Goal: Task Accomplishment & Management: Complete application form

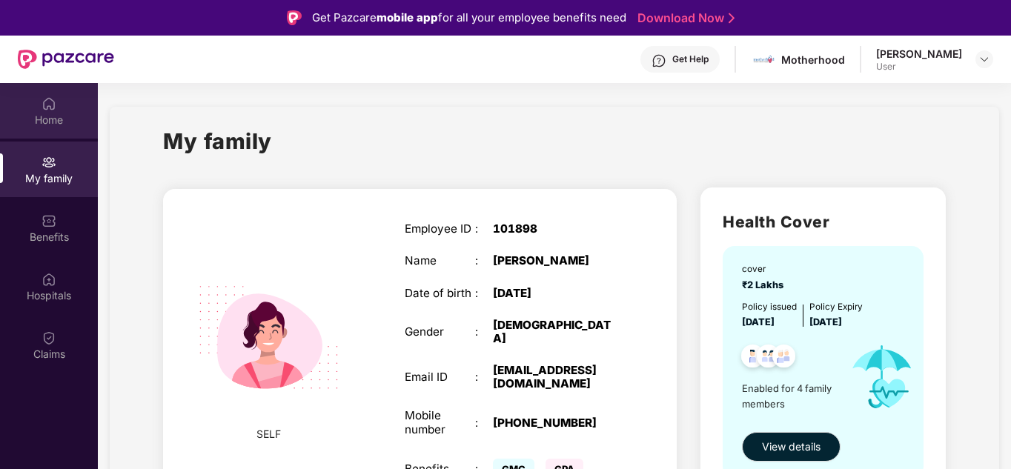
scroll to position [83, 0]
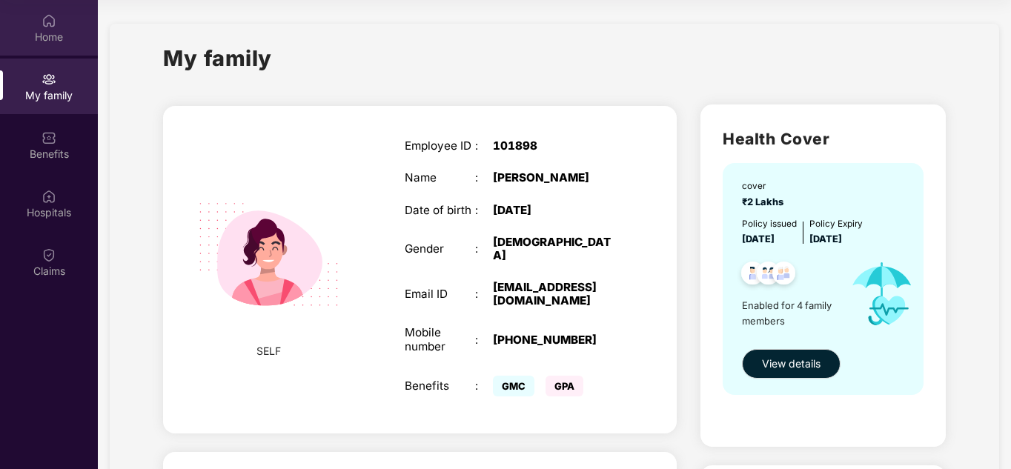
click at [52, 34] on div "Home" at bounding box center [49, 37] width 98 height 15
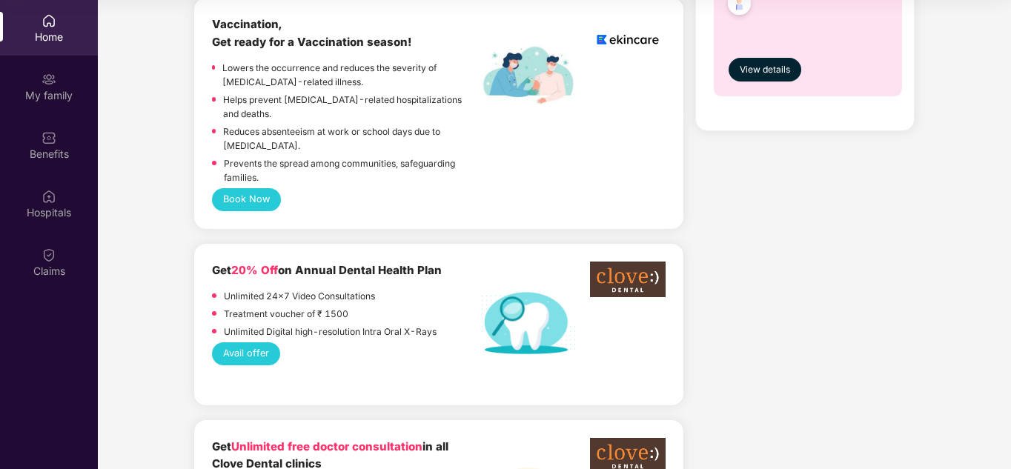
scroll to position [824, 0]
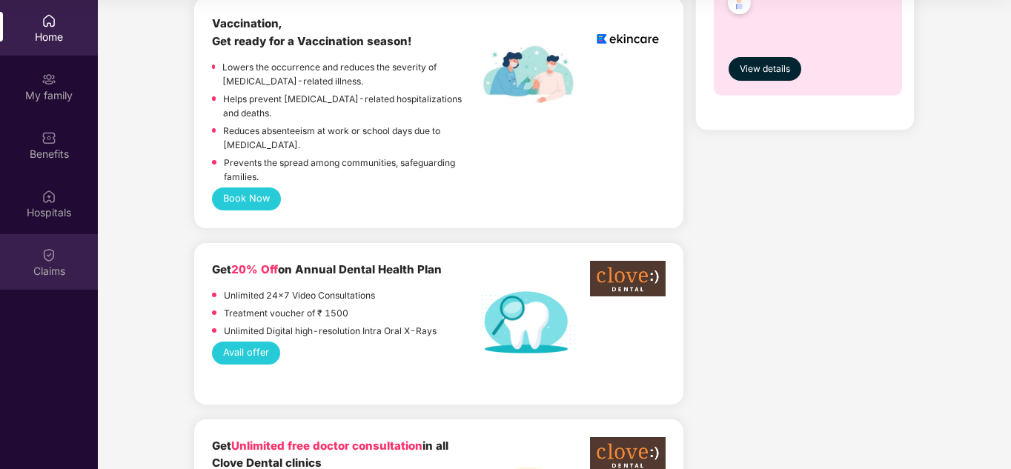
click at [34, 259] on div "Claims" at bounding box center [49, 262] width 98 height 56
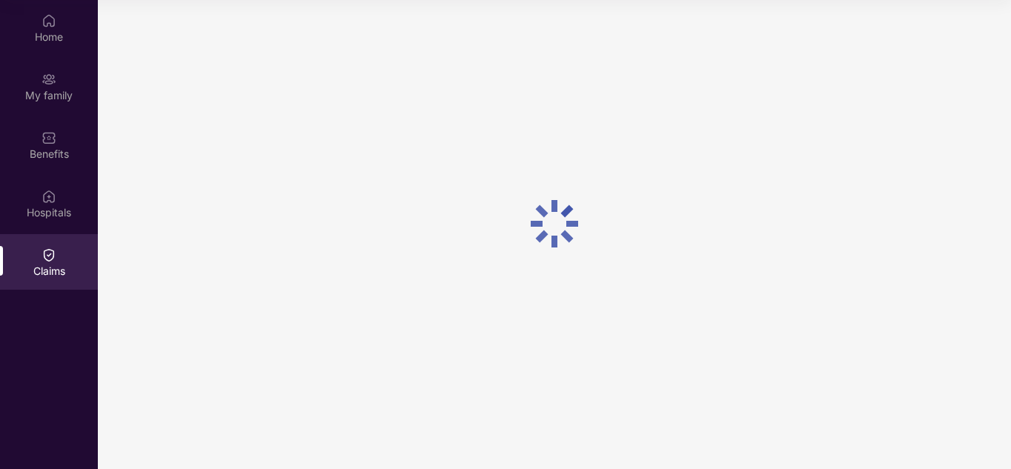
scroll to position [0, 0]
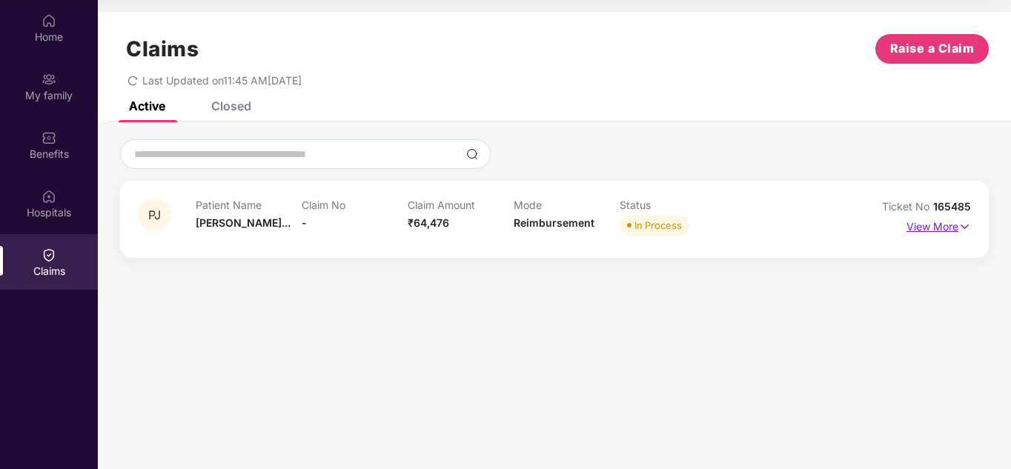
click at [944, 219] on p "View More" at bounding box center [939, 225] width 64 height 20
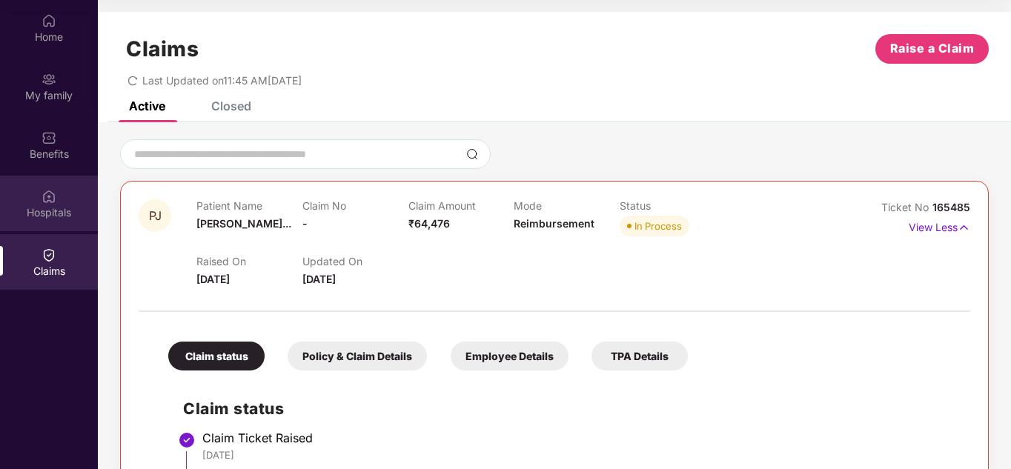
click at [57, 196] on div "Hospitals" at bounding box center [49, 204] width 98 height 56
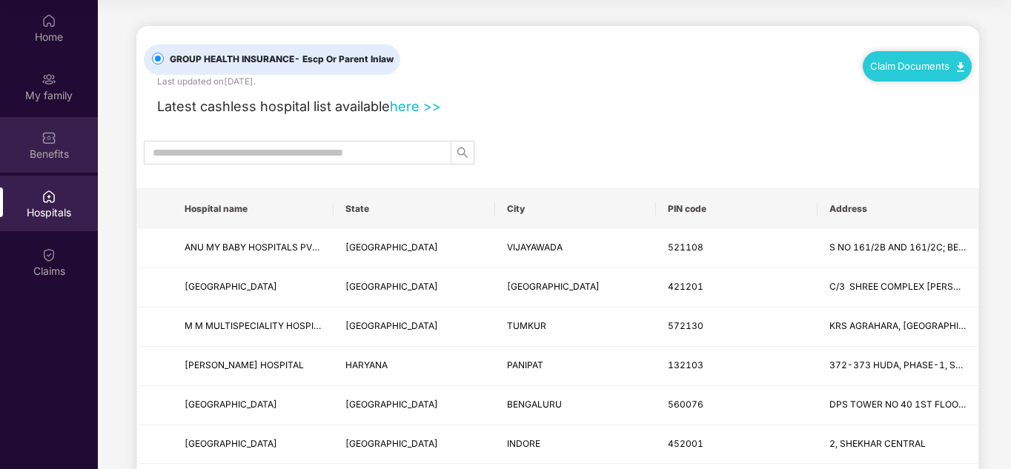
click at [60, 159] on div "Benefits" at bounding box center [49, 154] width 98 height 15
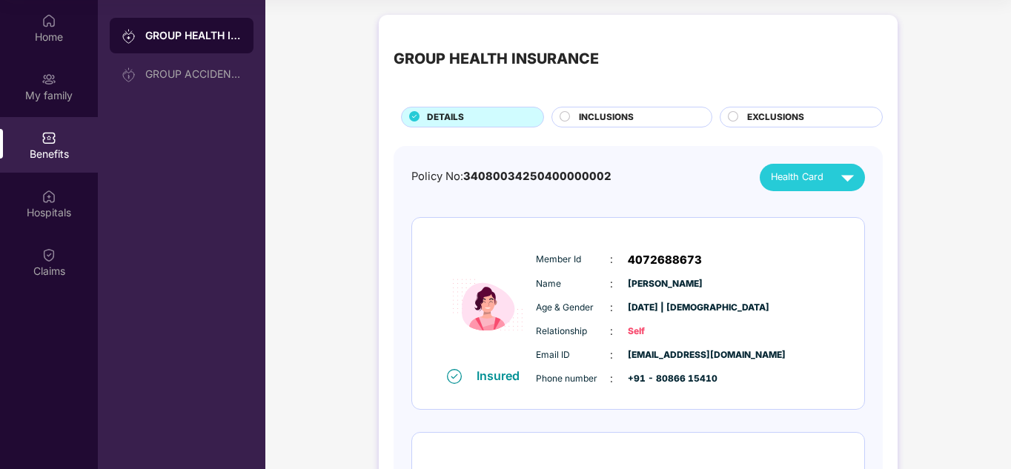
click at [173, 33] on div "GROUP HEALTH INSURANCE" at bounding box center [193, 35] width 96 height 15
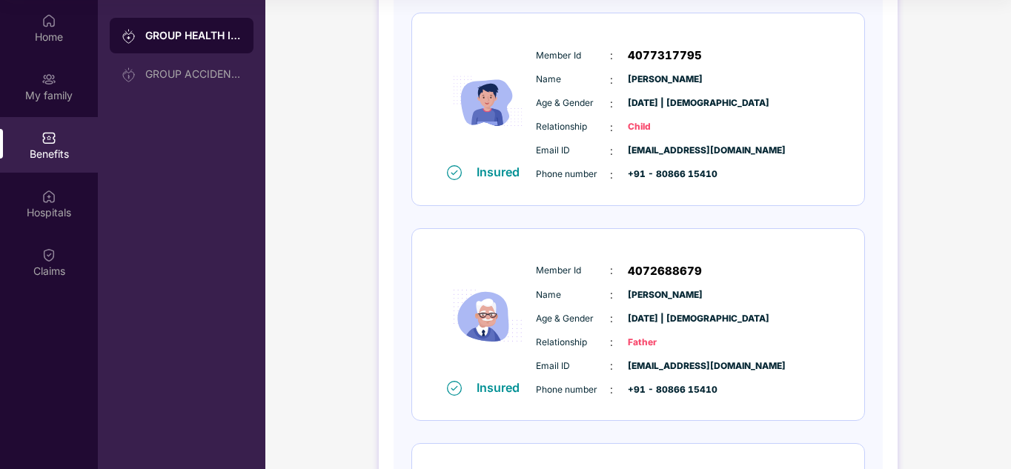
scroll to position [420, 0]
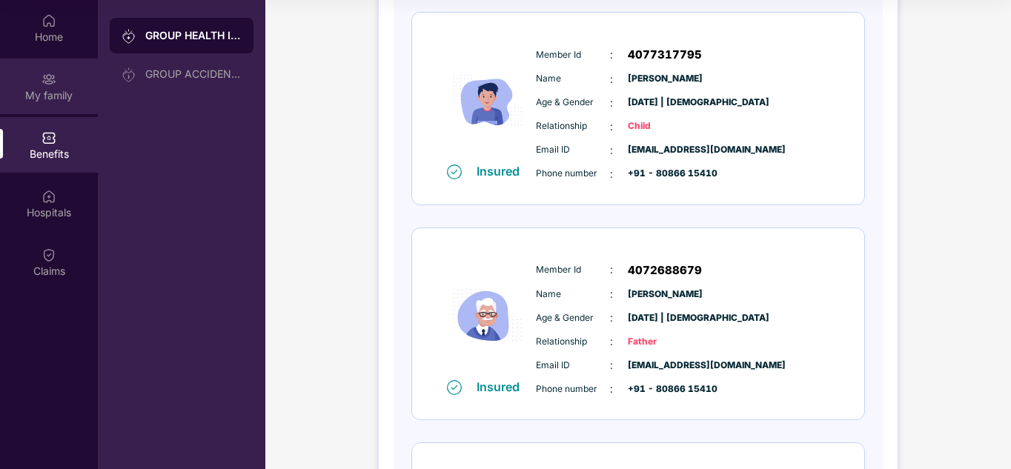
click at [47, 80] on img at bounding box center [49, 79] width 15 height 15
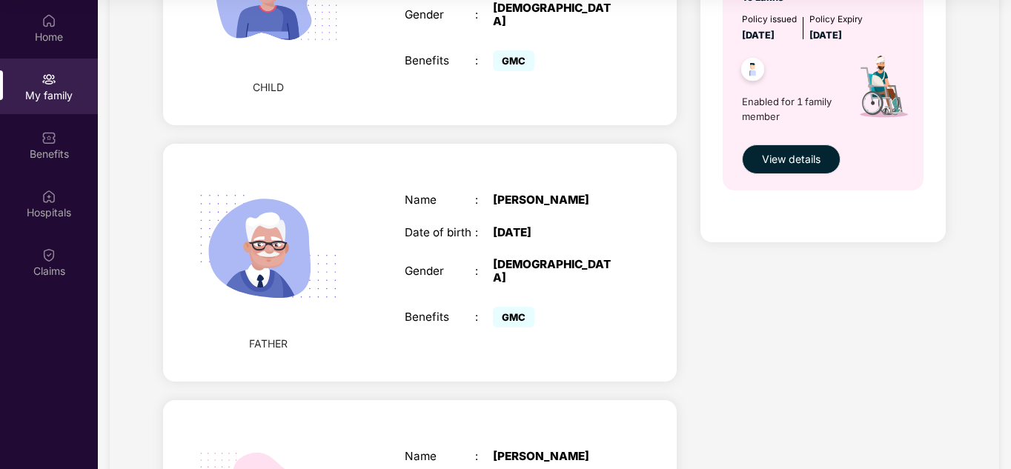
scroll to position [781, 0]
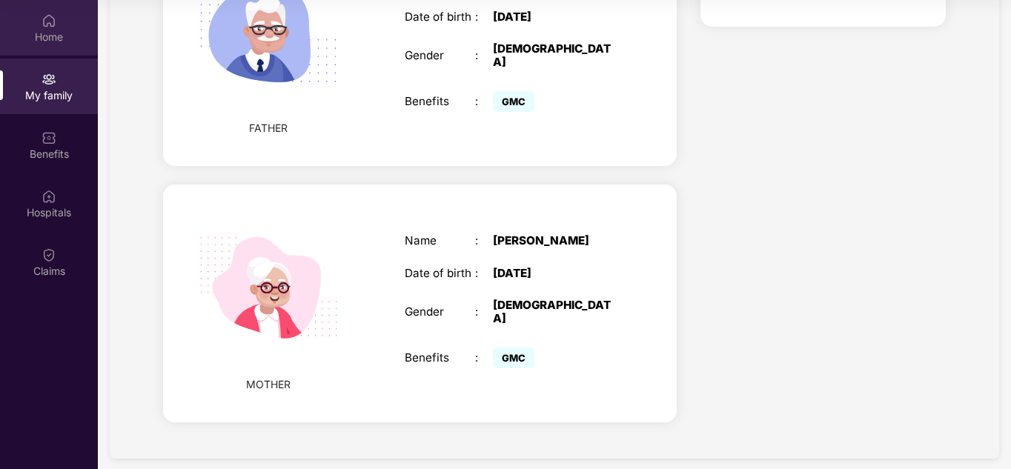
click at [59, 23] on div "Home" at bounding box center [49, 28] width 98 height 56
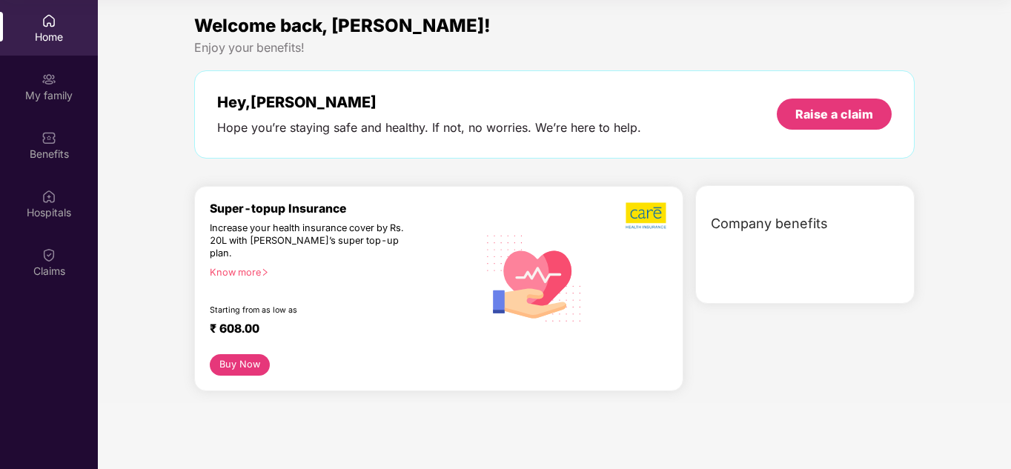
scroll to position [0, 0]
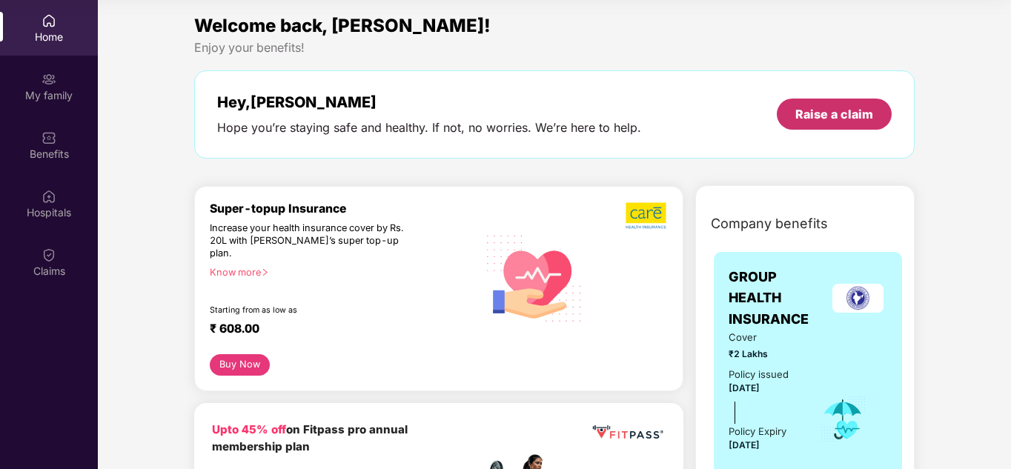
click at [802, 122] on div "Raise a claim" at bounding box center [834, 114] width 78 height 16
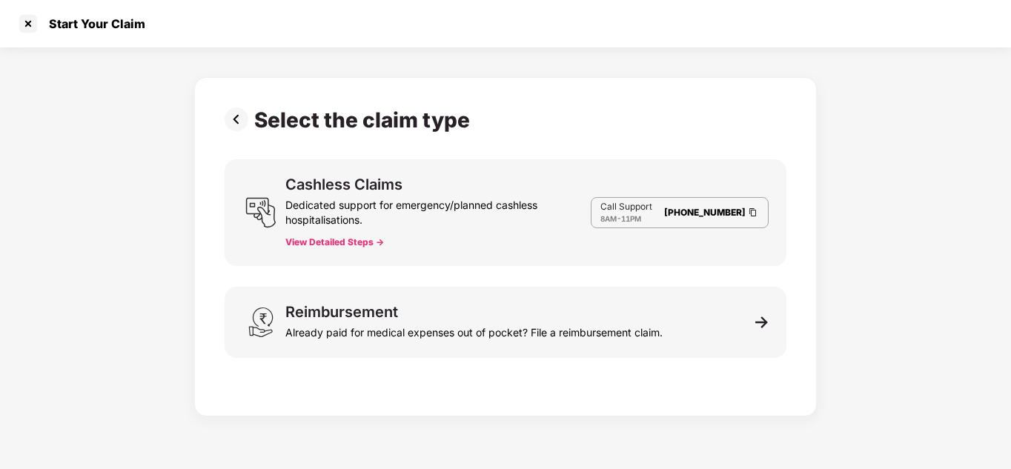
scroll to position [36, 0]
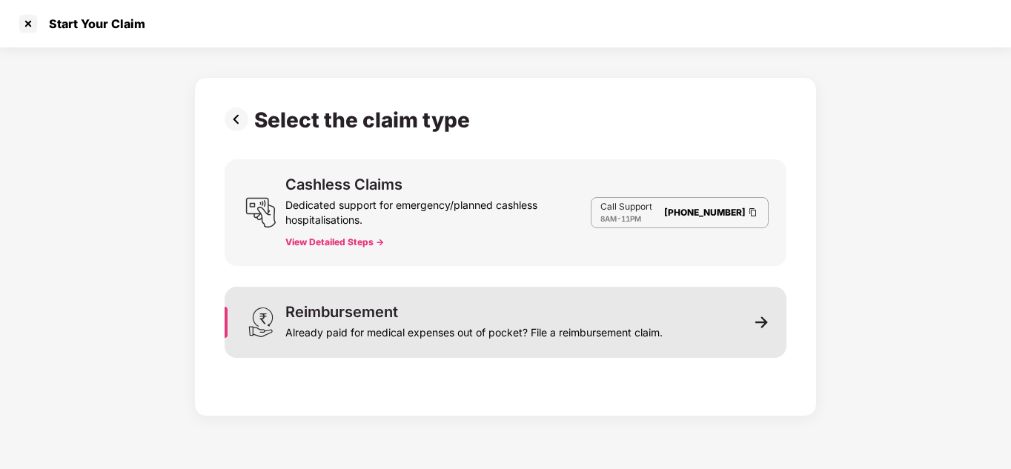
click at [377, 328] on div "Already paid for medical expenses out of pocket? File a reimbursement claim." at bounding box center [473, 329] width 377 height 21
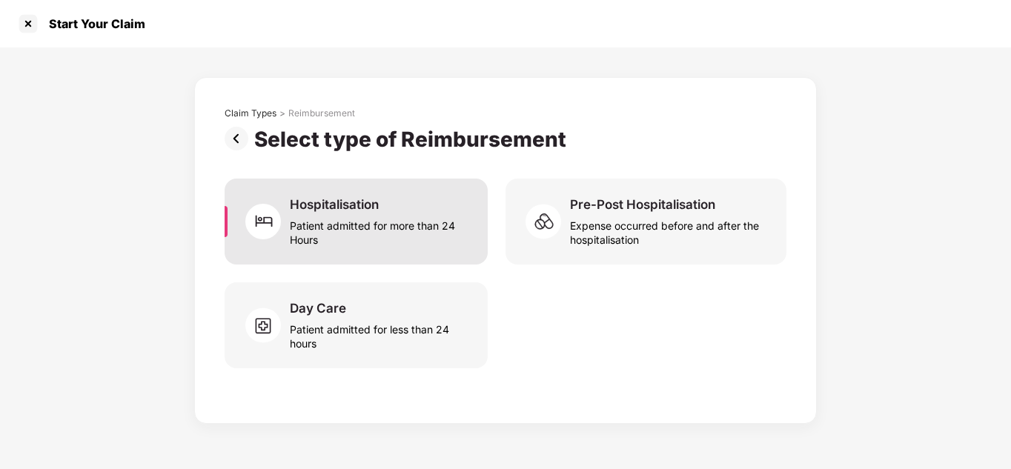
click at [334, 240] on div "Patient admitted for more than 24 Hours" at bounding box center [380, 230] width 180 height 34
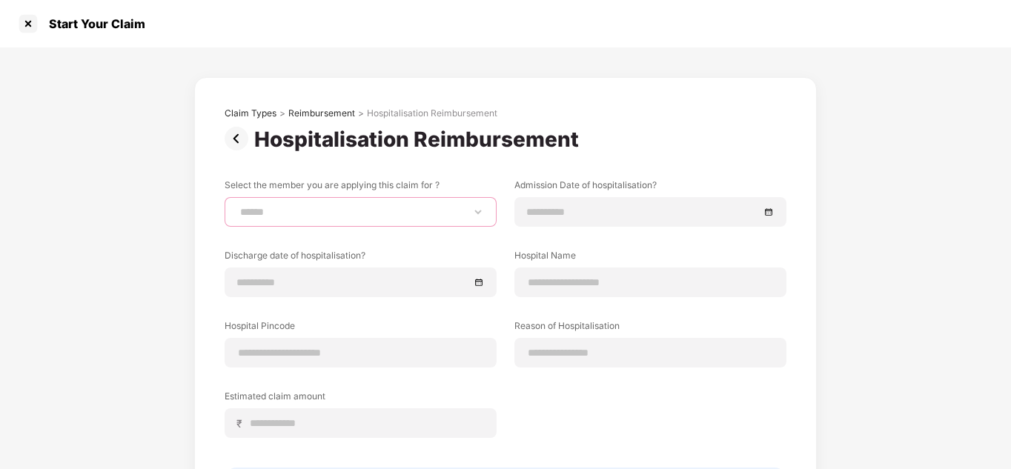
click at [292, 218] on select "**********" at bounding box center [360, 212] width 247 height 12
select select "**********"
click at [237, 206] on select "**********" at bounding box center [360, 212] width 247 height 12
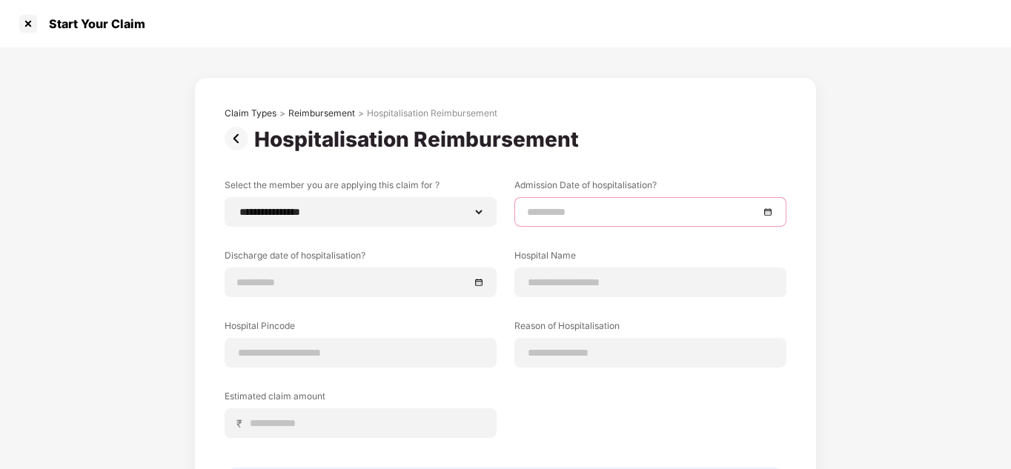
click at [631, 219] on input at bounding box center [643, 212] width 232 height 16
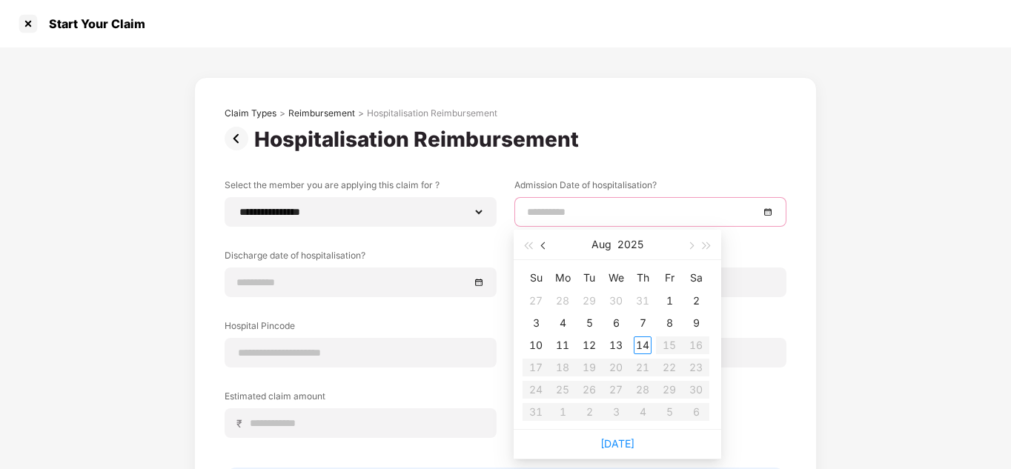
click at [547, 250] on button "button" at bounding box center [544, 245] width 16 height 30
type input "**********"
click at [568, 387] on div "28" at bounding box center [563, 390] width 18 height 18
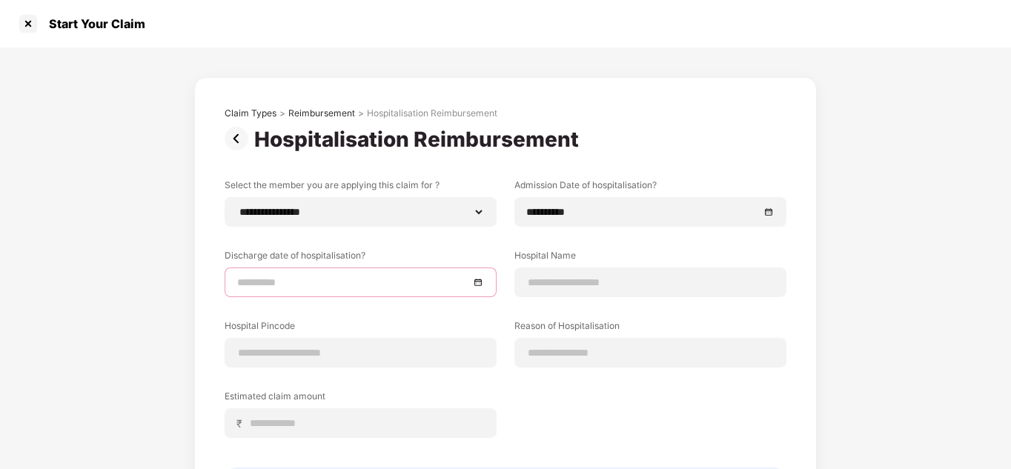
click at [334, 285] on input at bounding box center [353, 282] width 232 height 16
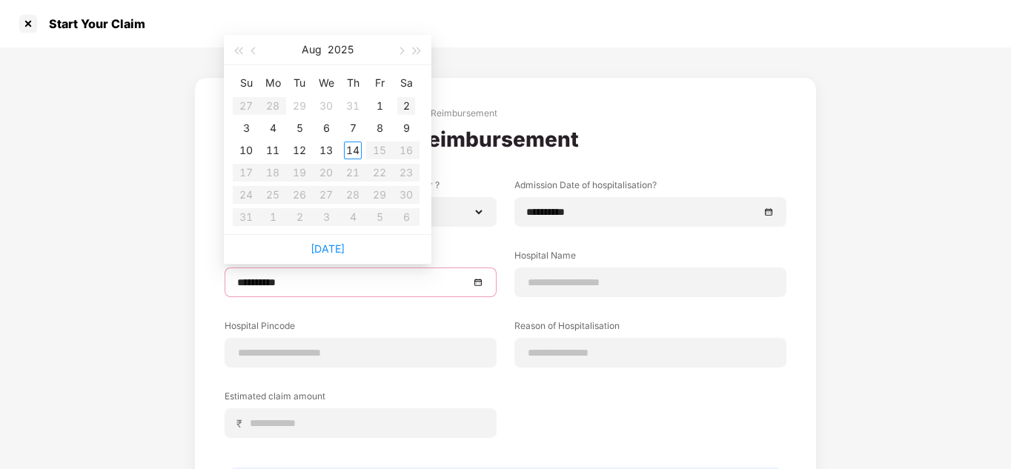
type input "**********"
click at [257, 53] on button "button" at bounding box center [254, 50] width 16 height 30
type input "**********"
click at [359, 202] on div "31" at bounding box center [353, 195] width 18 height 18
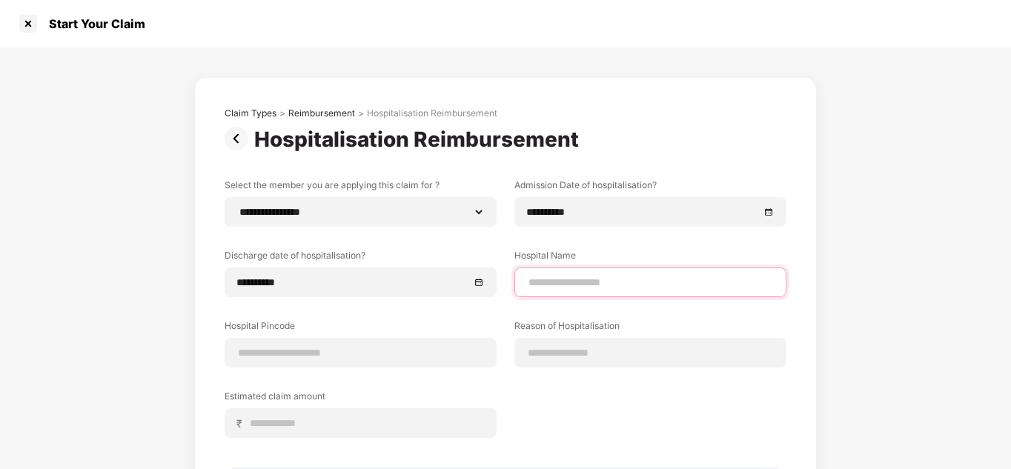
click at [606, 277] on input at bounding box center [650, 283] width 247 height 16
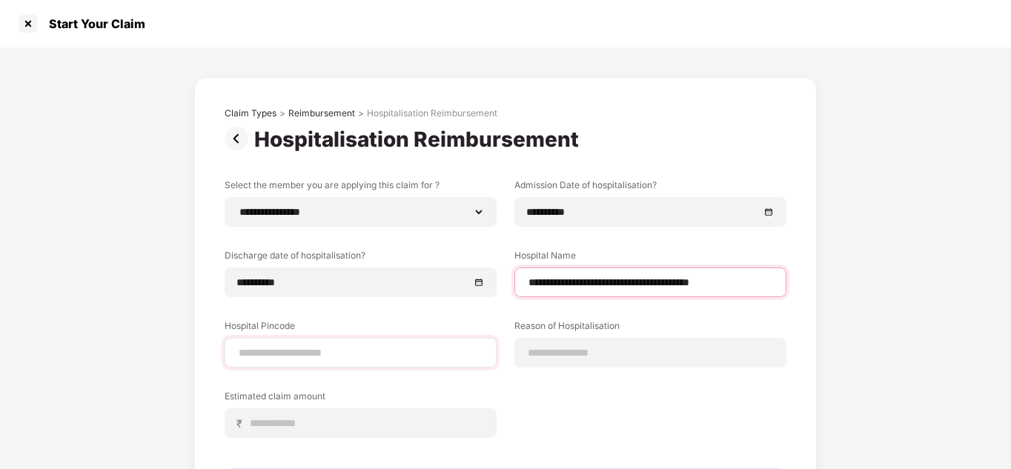
type input "**********"
click at [280, 351] on input at bounding box center [360, 353] width 247 height 16
type input "******"
select select "******"
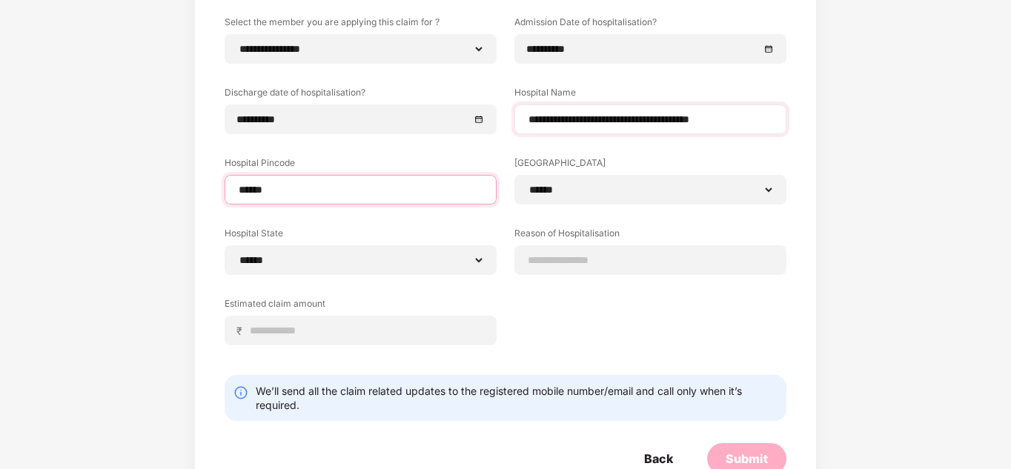
scroll to position [164, 0]
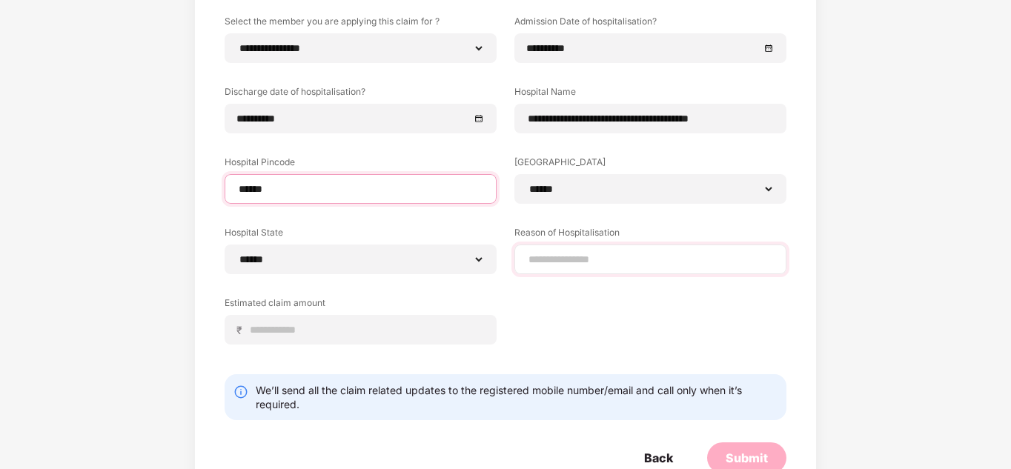
type input "******"
click at [607, 262] on input at bounding box center [650, 260] width 247 height 16
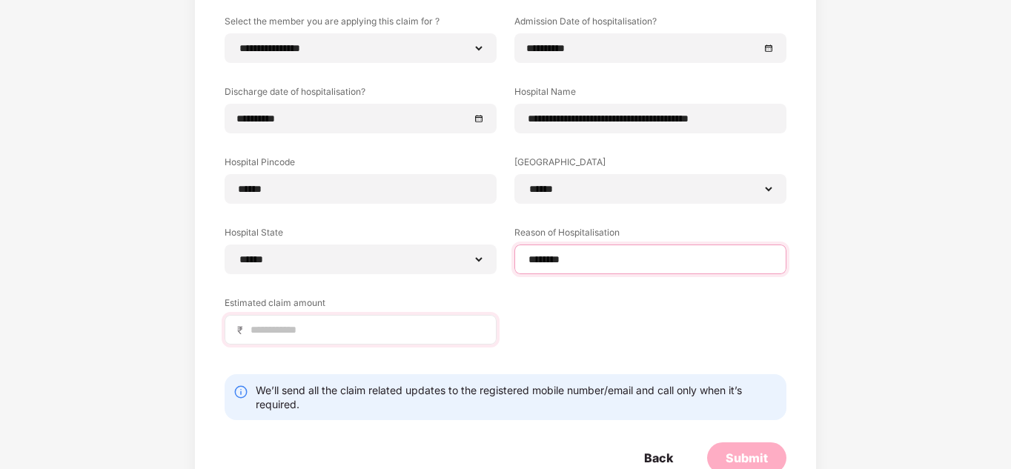
type input "********"
click at [341, 330] on input at bounding box center [366, 330] width 235 height 16
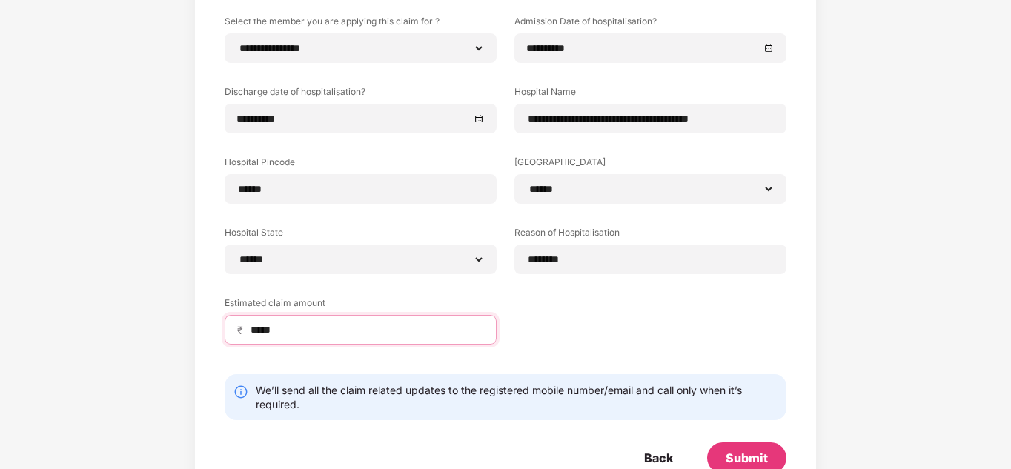
scroll to position [206, 0]
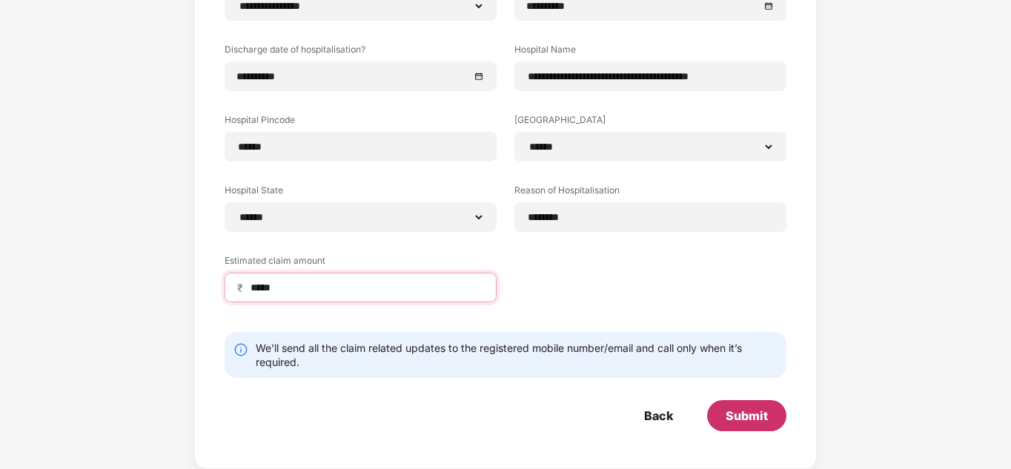
type input "*****"
click at [735, 415] on div "Submit" at bounding box center [747, 416] width 42 height 16
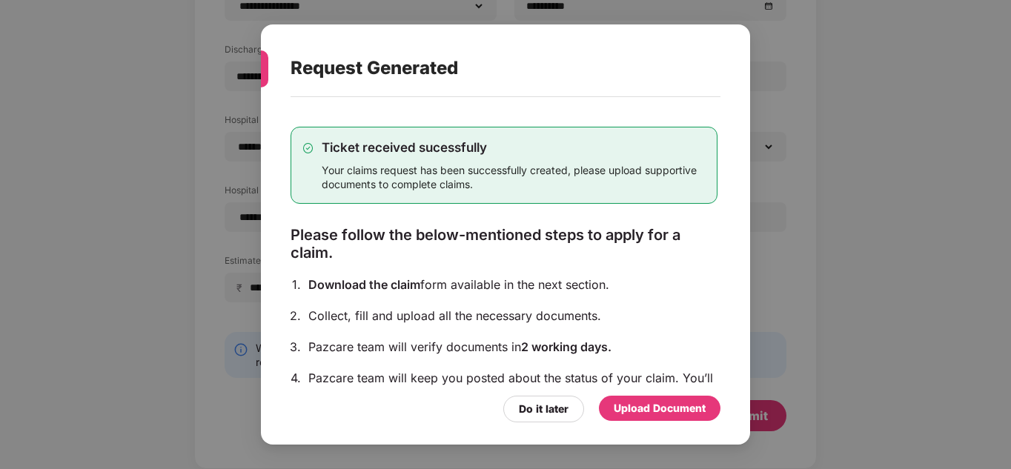
click at [632, 410] on div "Upload Document" at bounding box center [660, 408] width 92 height 16
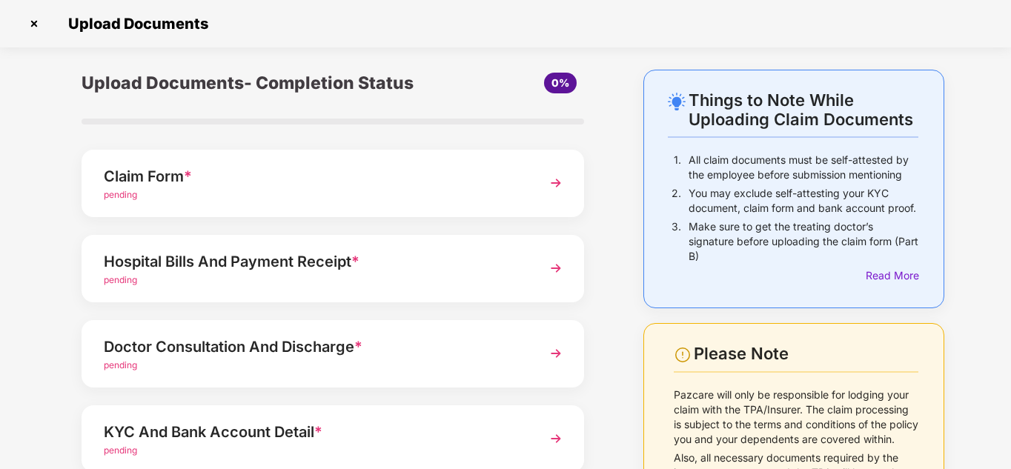
click at [265, 181] on div "Claim Form *" at bounding box center [314, 177] width 420 height 24
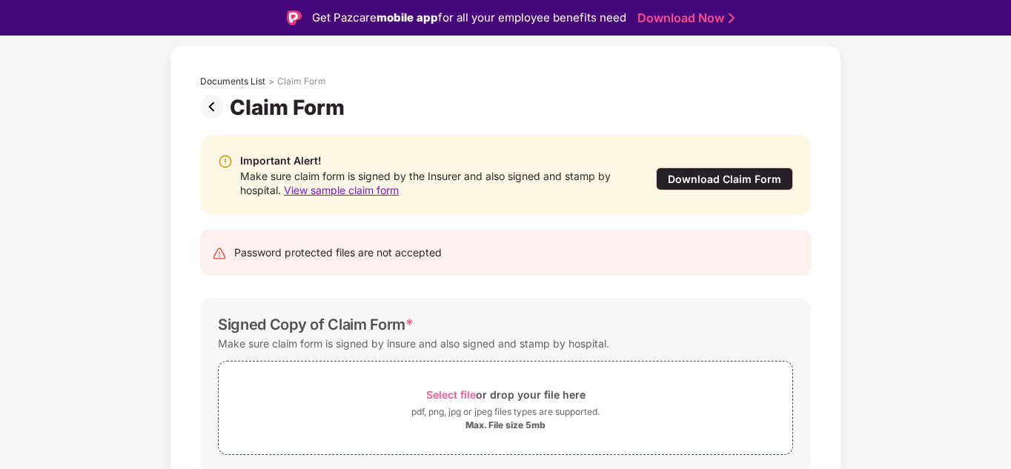
scroll to position [118, 0]
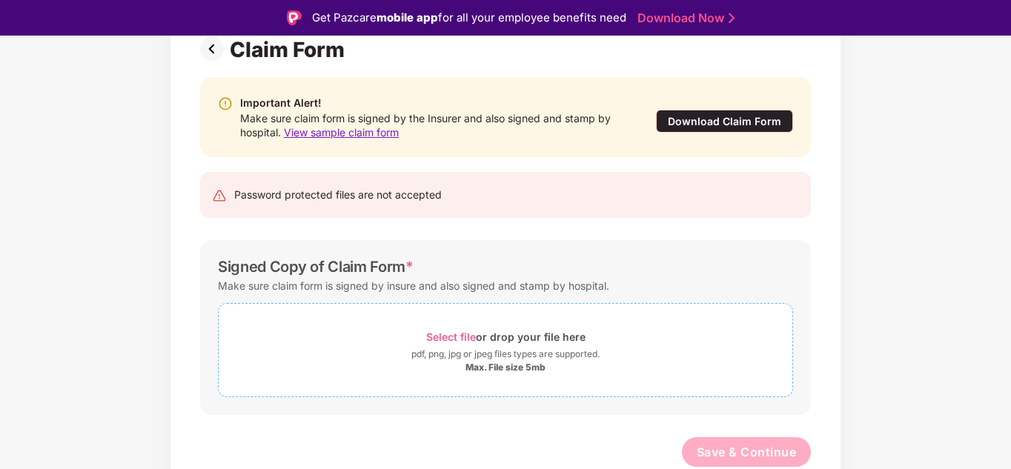
click at [451, 333] on span "Select file" at bounding box center [451, 337] width 50 height 13
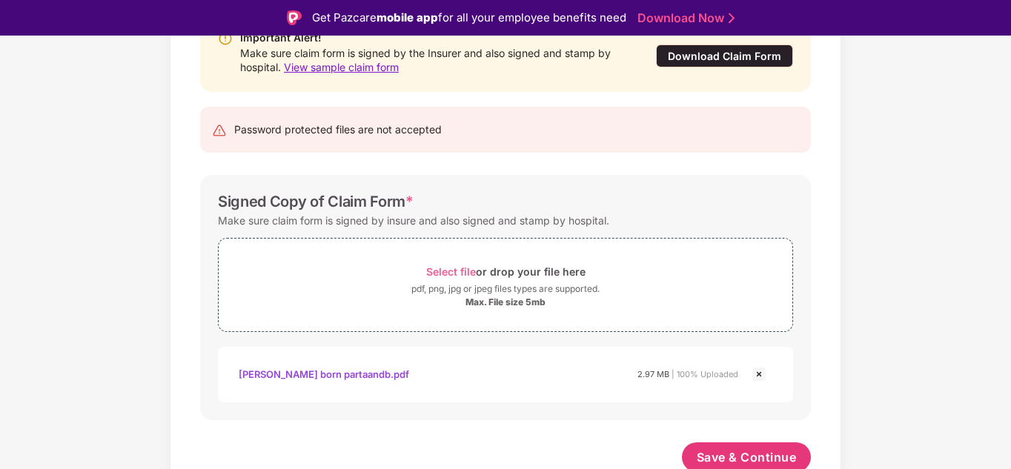
scroll to position [188, 0]
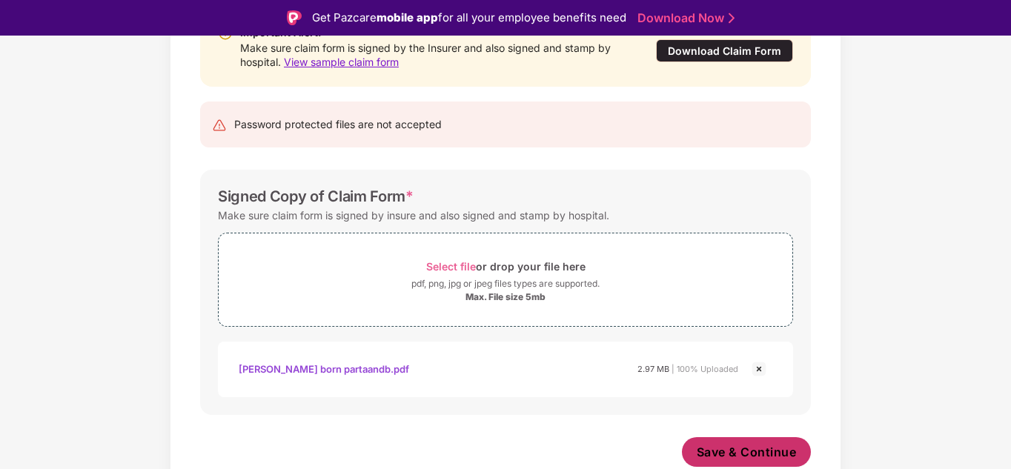
click at [737, 457] on span "Save & Continue" at bounding box center [747, 452] width 100 height 16
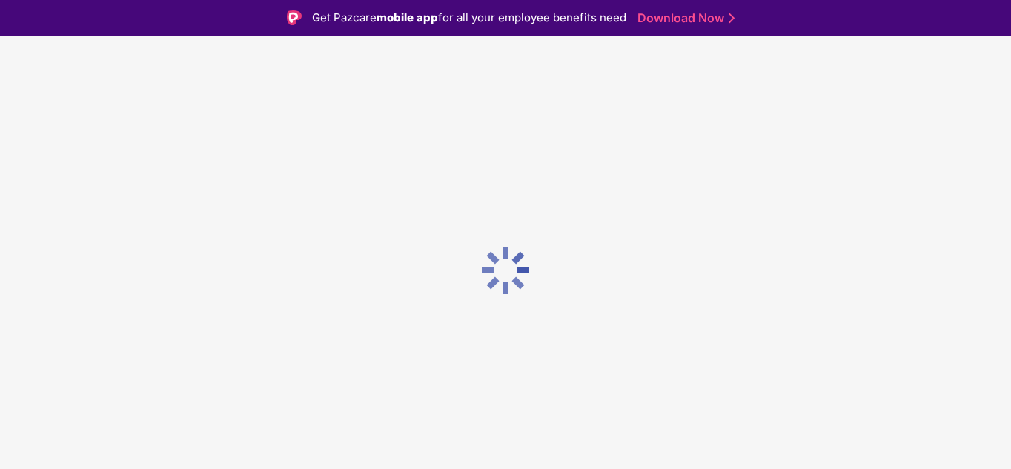
scroll to position [0, 0]
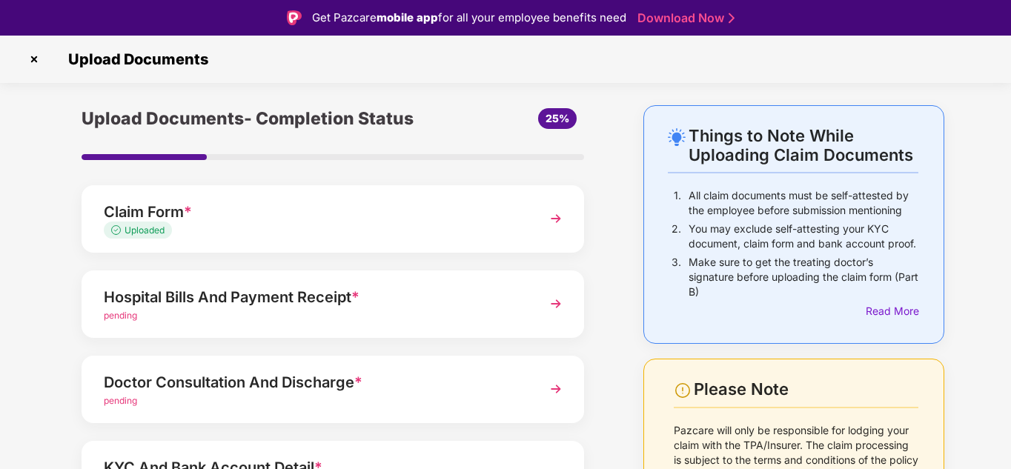
click at [454, 283] on div "Hospital Bills And Payment Receipt * pending" at bounding box center [333, 304] width 503 height 67
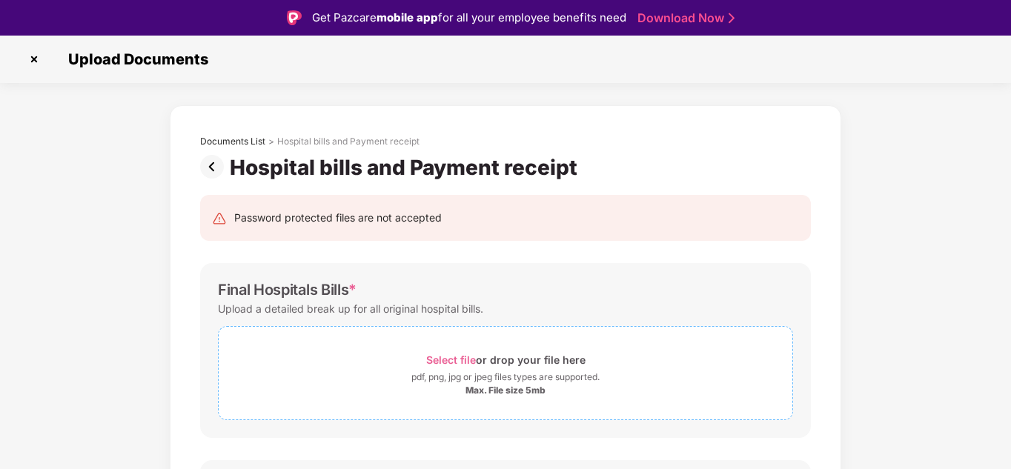
scroll to position [145, 0]
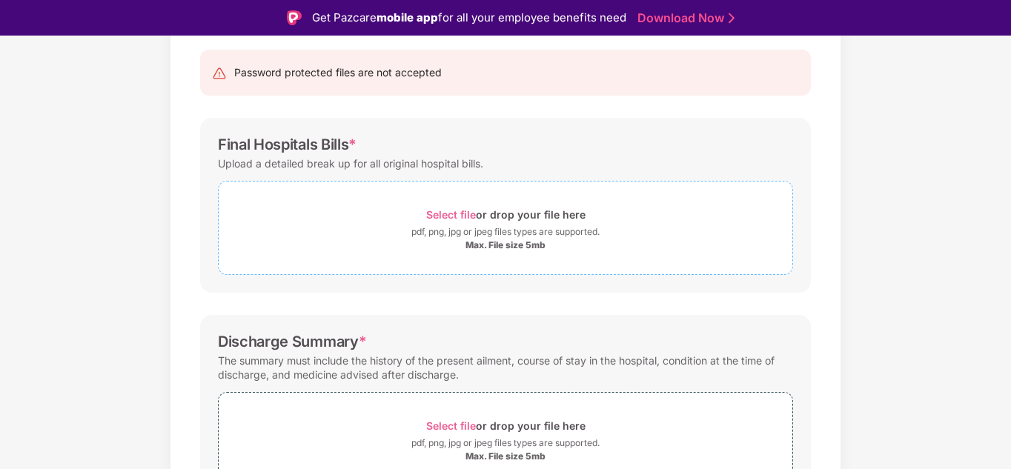
click at [497, 243] on div "Max. File size 5mb" at bounding box center [506, 245] width 80 height 12
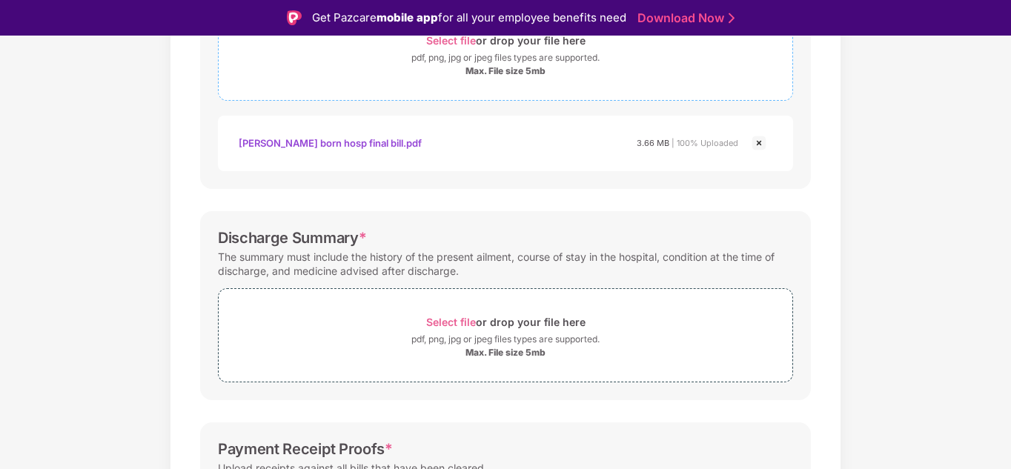
scroll to position [320, 0]
click at [479, 322] on div "Select file or drop your file here" at bounding box center [505, 321] width 159 height 20
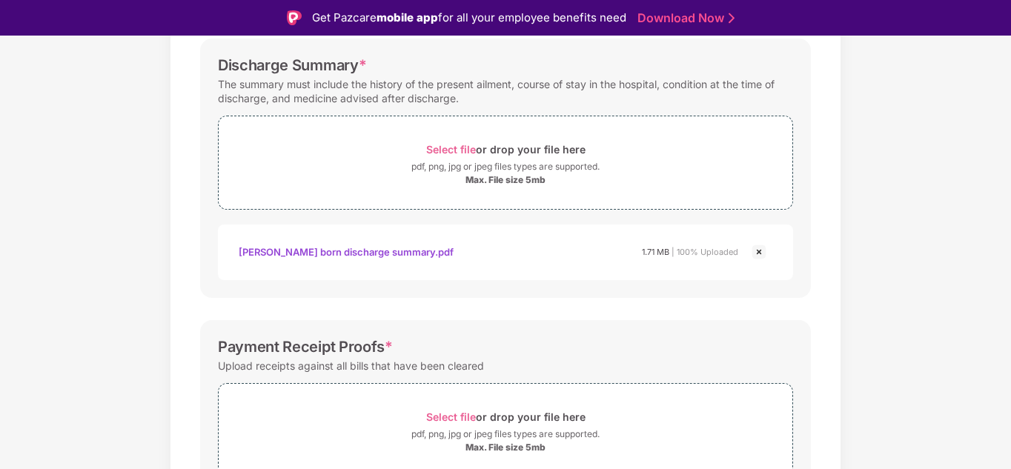
scroll to position [572, 0]
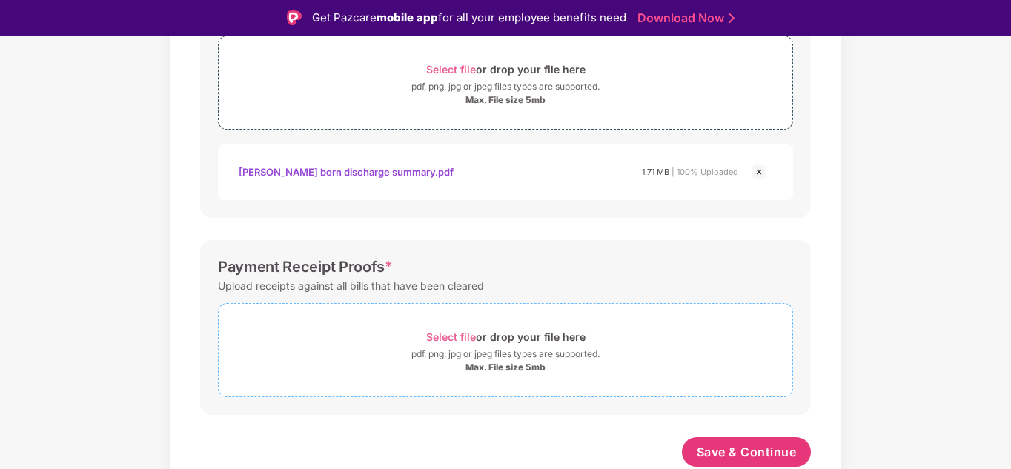
click at [500, 357] on div "pdf, png, jpg or jpeg files types are supported." at bounding box center [505, 354] width 188 height 15
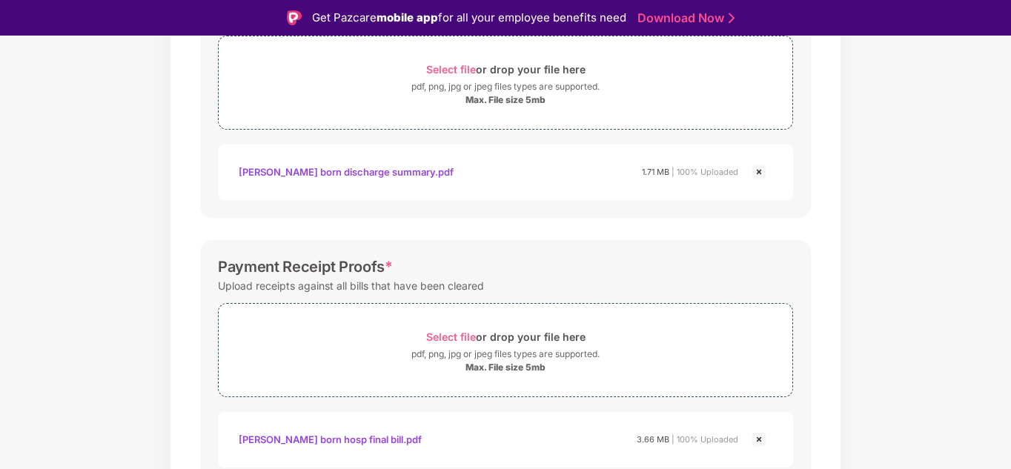
scroll to position [643, 0]
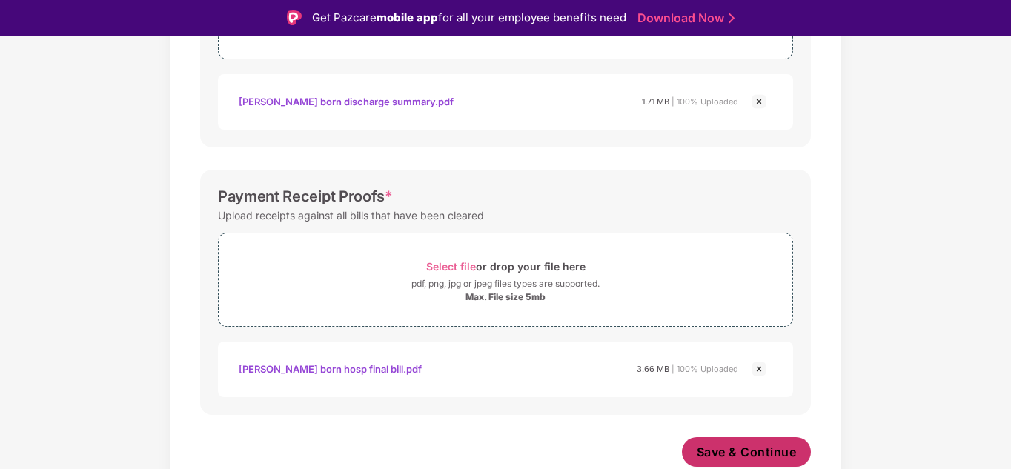
click at [761, 455] on span "Save & Continue" at bounding box center [747, 452] width 100 height 16
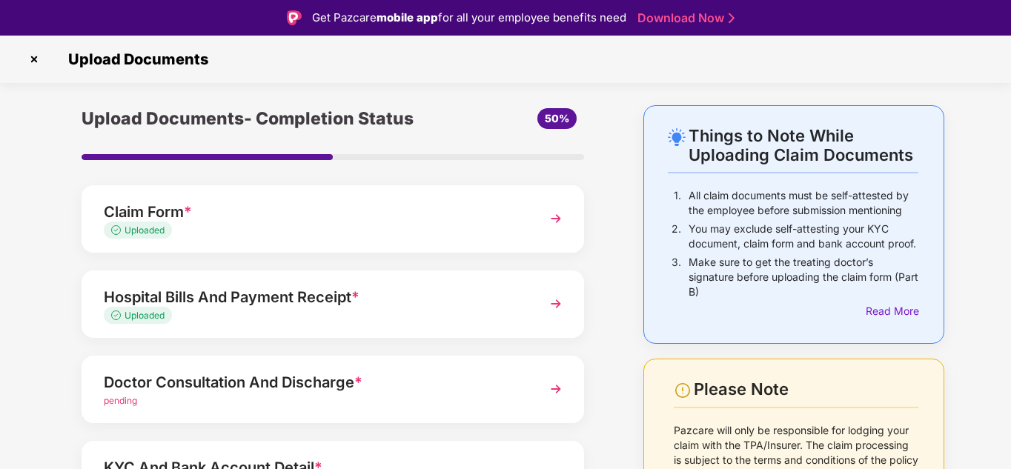
scroll to position [138, 0]
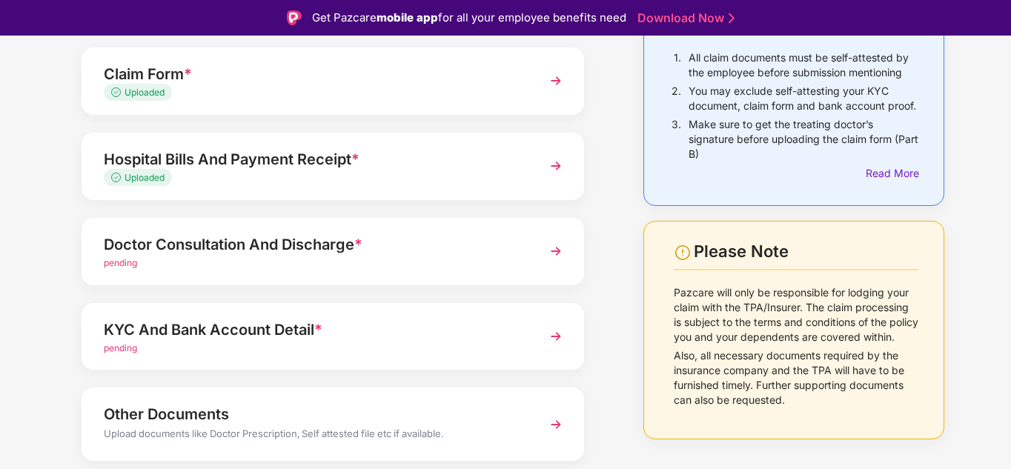
click at [448, 274] on div "Doctor Consultation And Discharge * pending" at bounding box center [333, 251] width 503 height 67
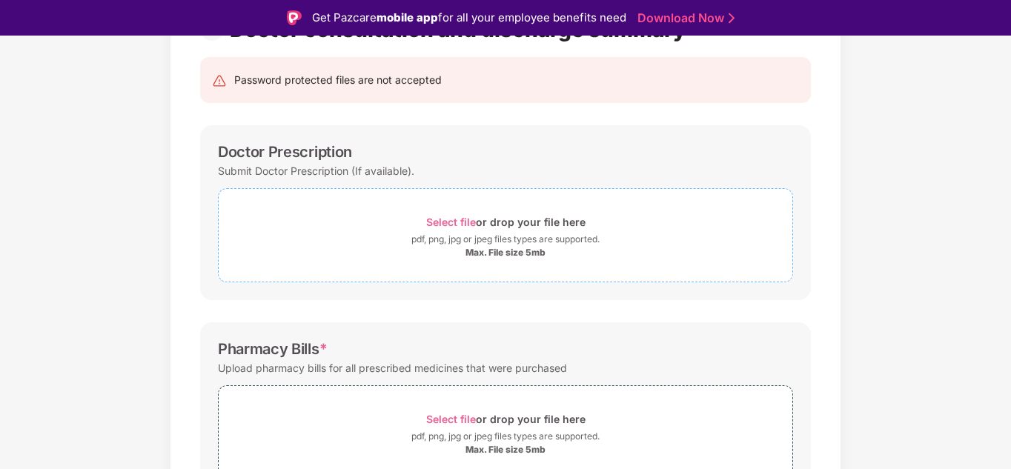
click at [461, 260] on span "Select file or drop your file here pdf, png, jpg or jpeg files types are suppor…" at bounding box center [506, 235] width 574 height 70
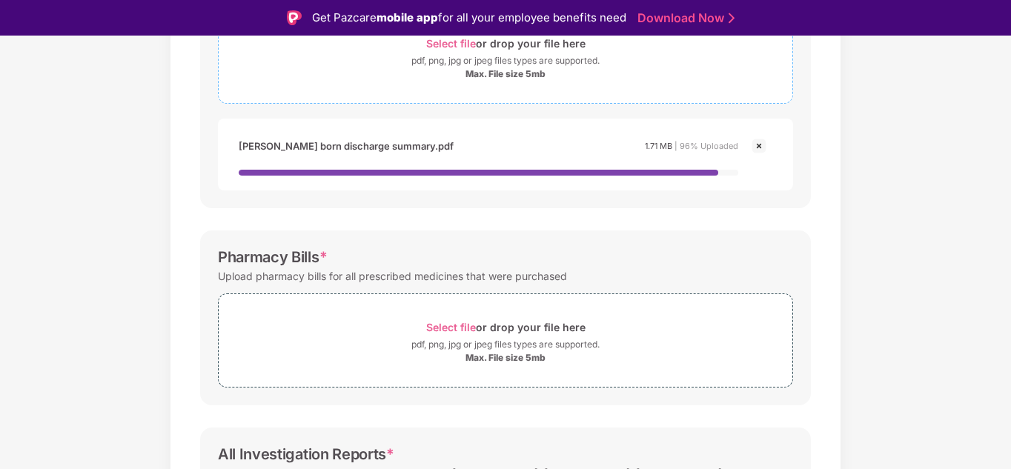
scroll to position [317, 0]
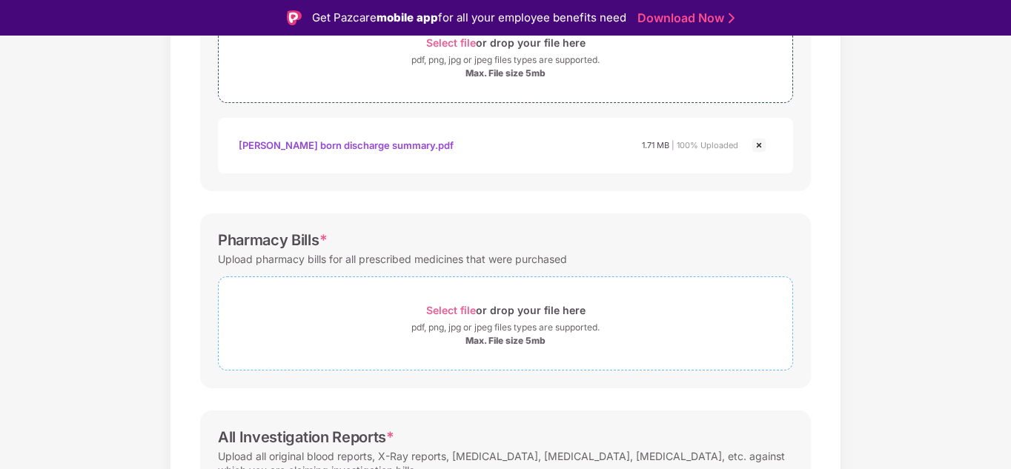
click at [514, 306] on div "Select file or drop your file here" at bounding box center [505, 310] width 159 height 20
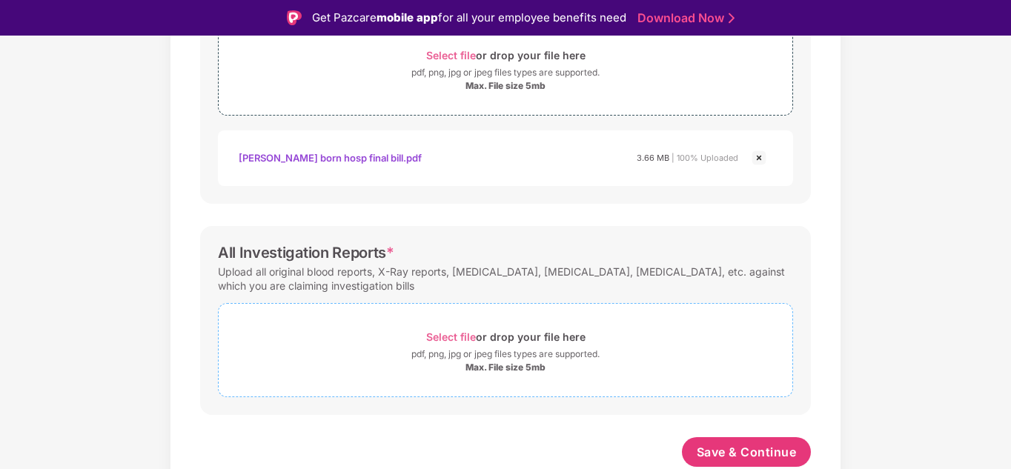
scroll to position [572, 0]
click at [448, 357] on div "pdf, png, jpg or jpeg files types are supported." at bounding box center [505, 354] width 188 height 15
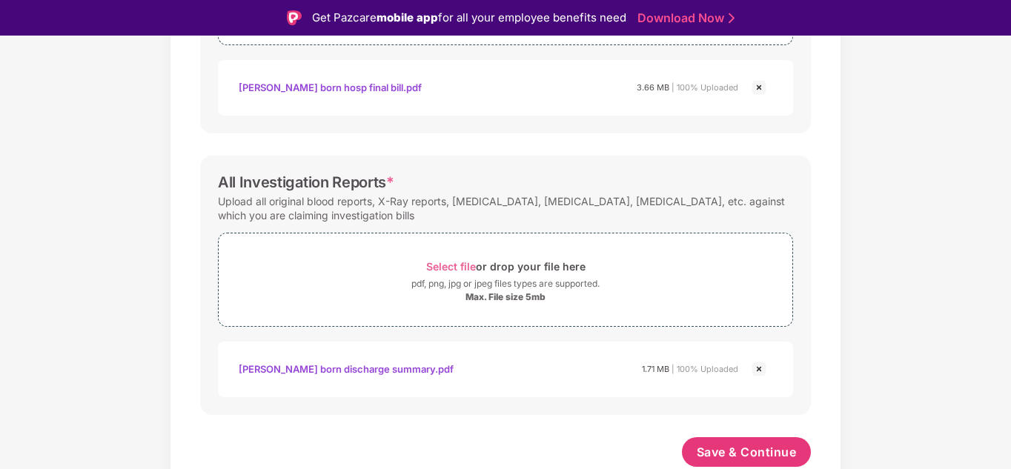
scroll to position [36, 0]
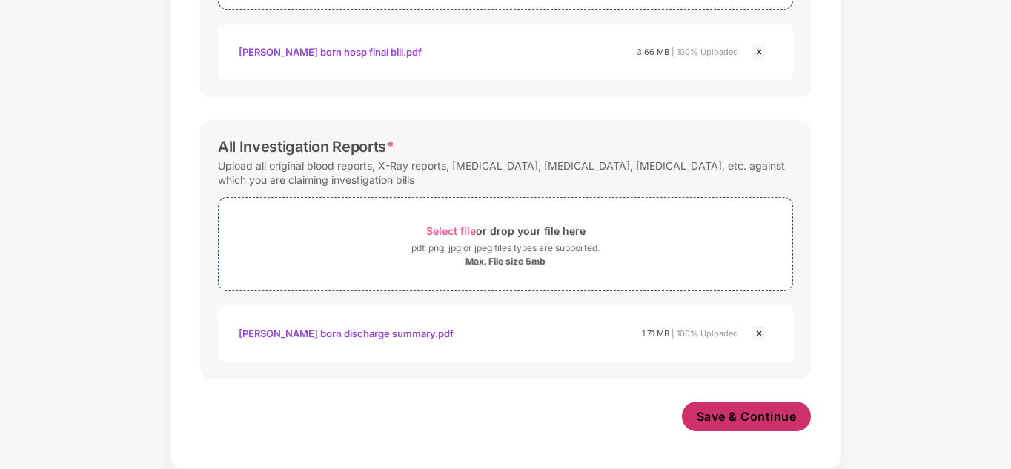
click at [710, 425] on span "Save & Continue" at bounding box center [747, 416] width 100 height 16
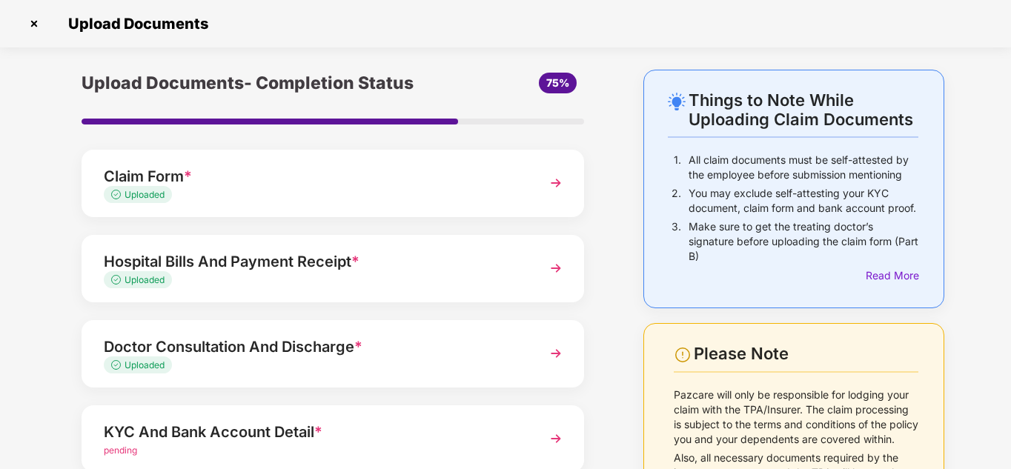
scroll to position [178, 0]
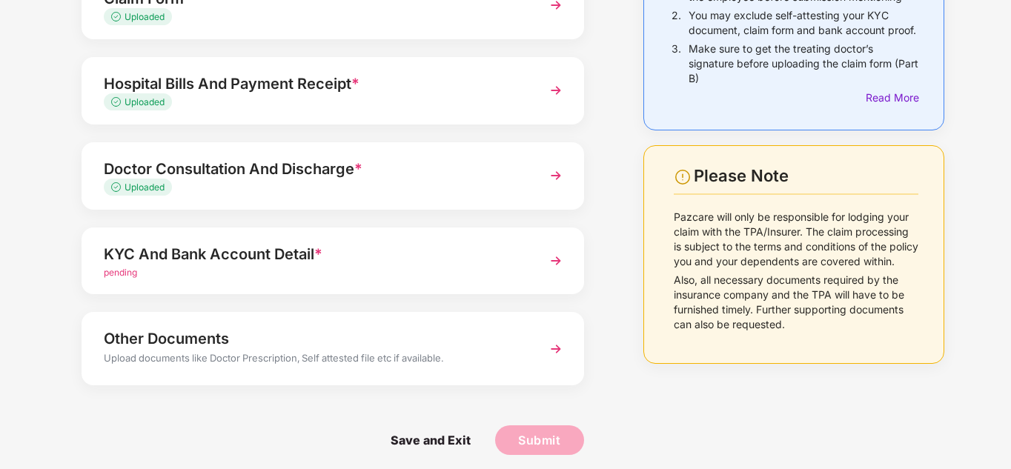
click at [262, 259] on div "KYC And Bank Account Detail *" at bounding box center [314, 254] width 420 height 24
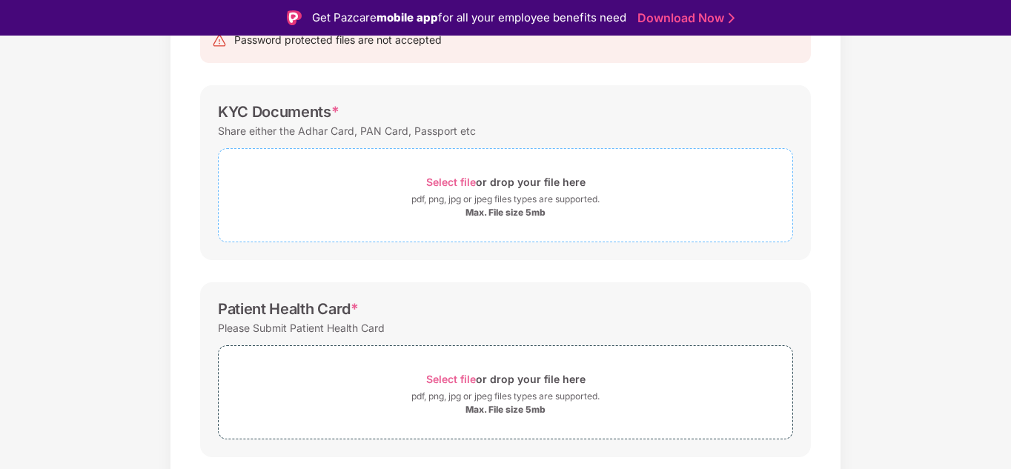
click at [494, 202] on div "pdf, png, jpg or jpeg files types are supported." at bounding box center [505, 199] width 188 height 15
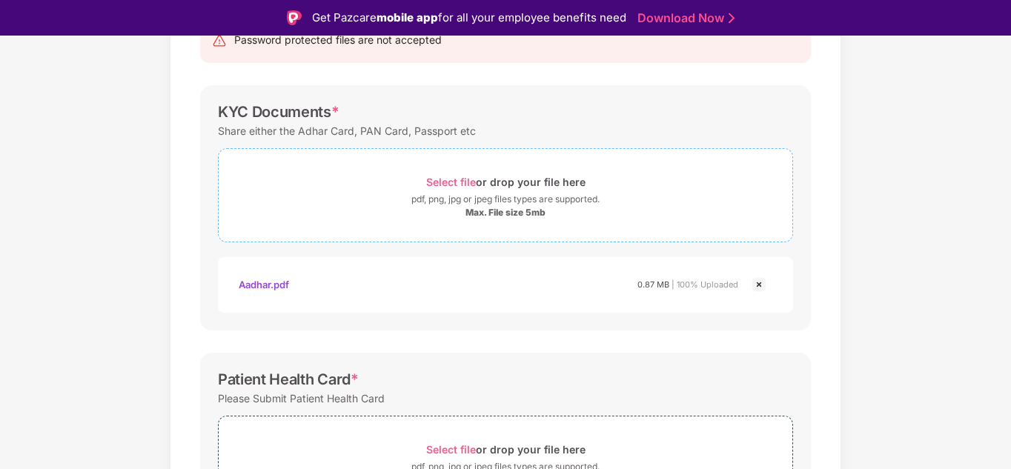
scroll to position [373, 0]
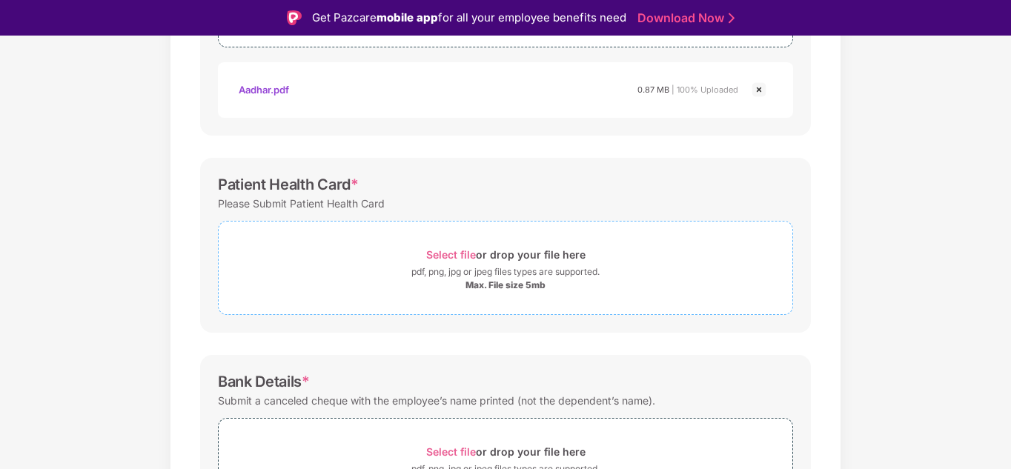
click at [421, 233] on span "Select file or drop your file here pdf, png, jpg or jpeg files types are suppor…" at bounding box center [506, 268] width 574 height 70
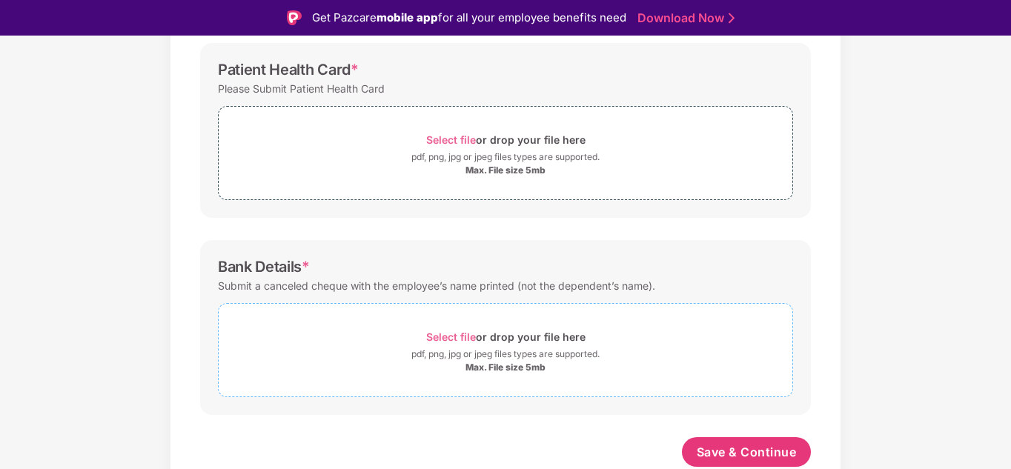
click at [444, 329] on div "Select file or drop your file here" at bounding box center [505, 337] width 159 height 20
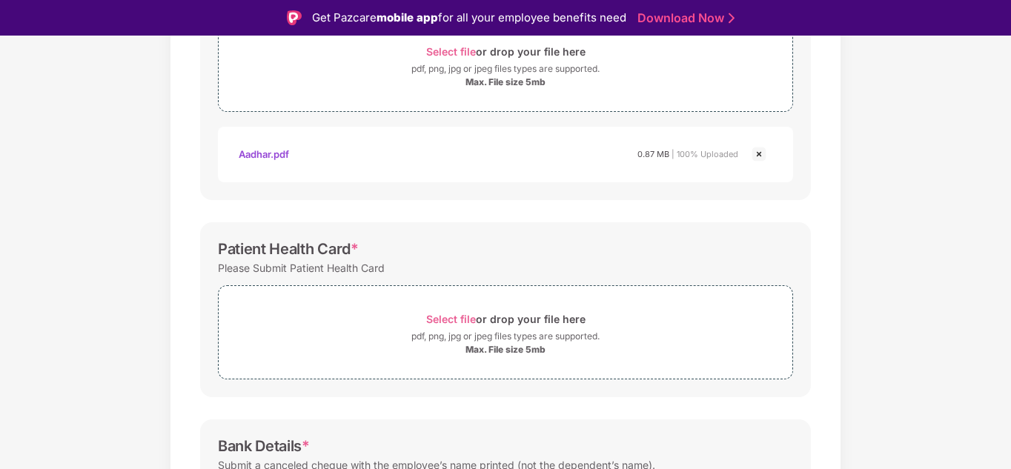
scroll to position [309, 0]
click at [458, 317] on span "Select file" at bounding box center [451, 318] width 50 height 13
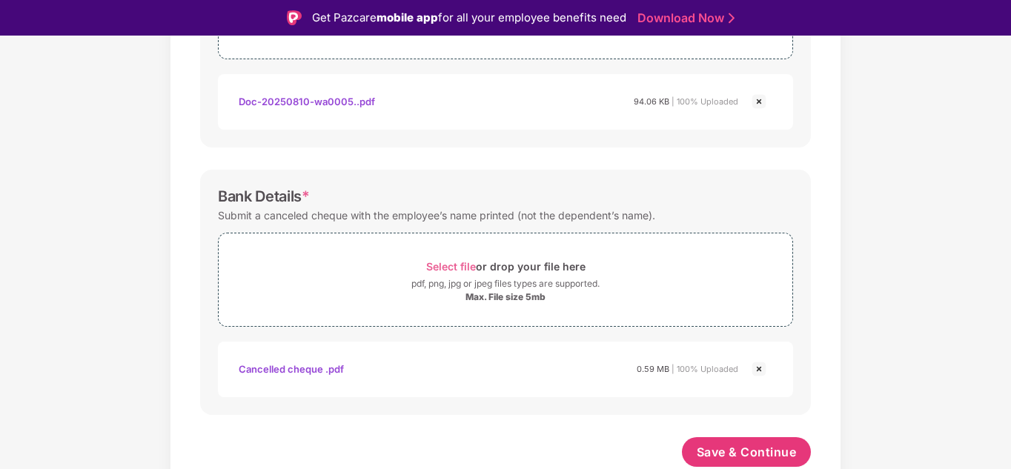
scroll to position [36, 0]
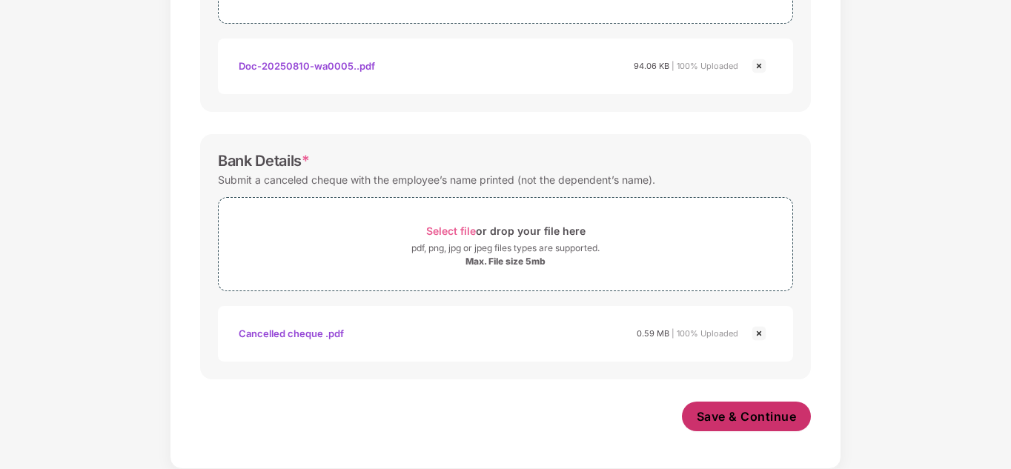
click at [711, 421] on span "Save & Continue" at bounding box center [747, 416] width 100 height 16
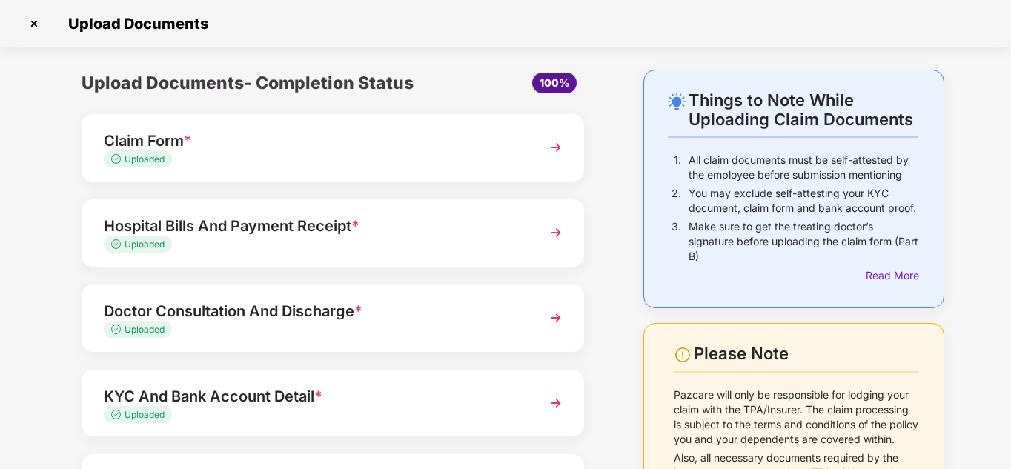
scroll to position [145, 0]
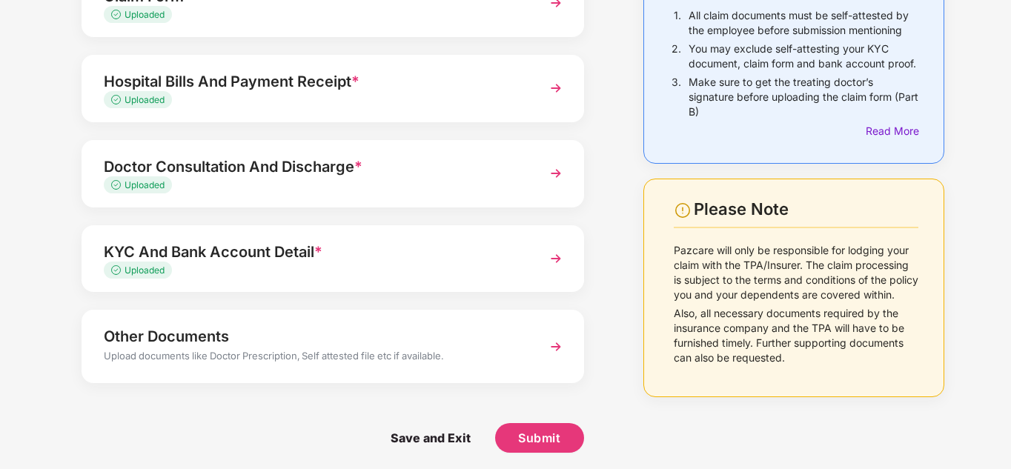
click at [491, 357] on div "Upload documents like Doctor Prescription, Self attested file etc if available." at bounding box center [314, 357] width 420 height 19
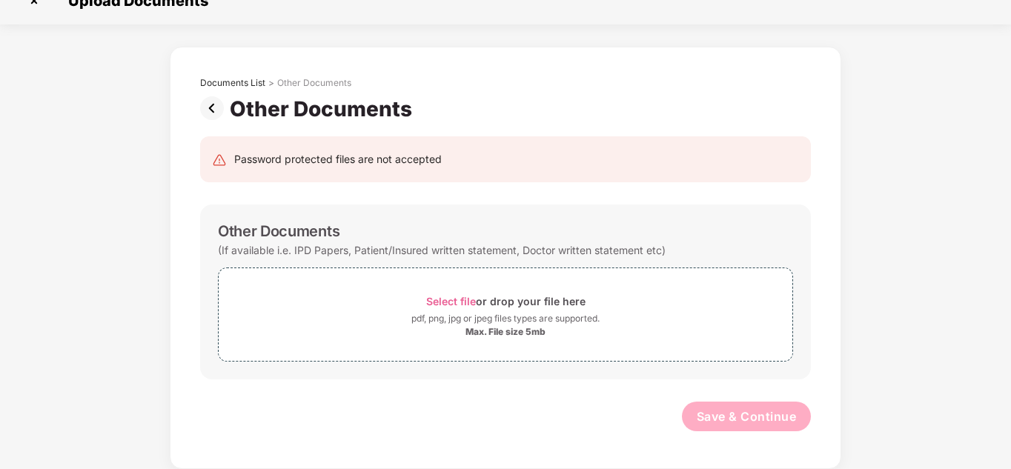
scroll to position [0, 0]
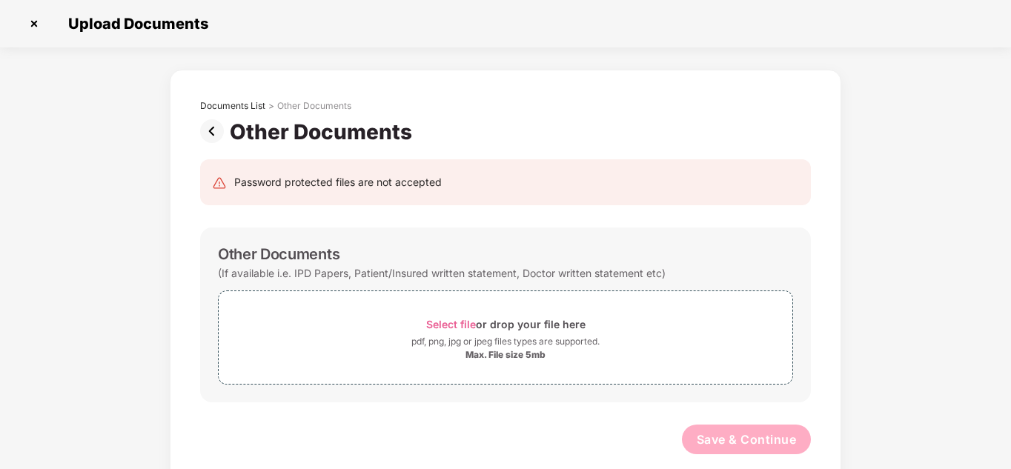
click at [207, 126] on img at bounding box center [215, 131] width 30 height 24
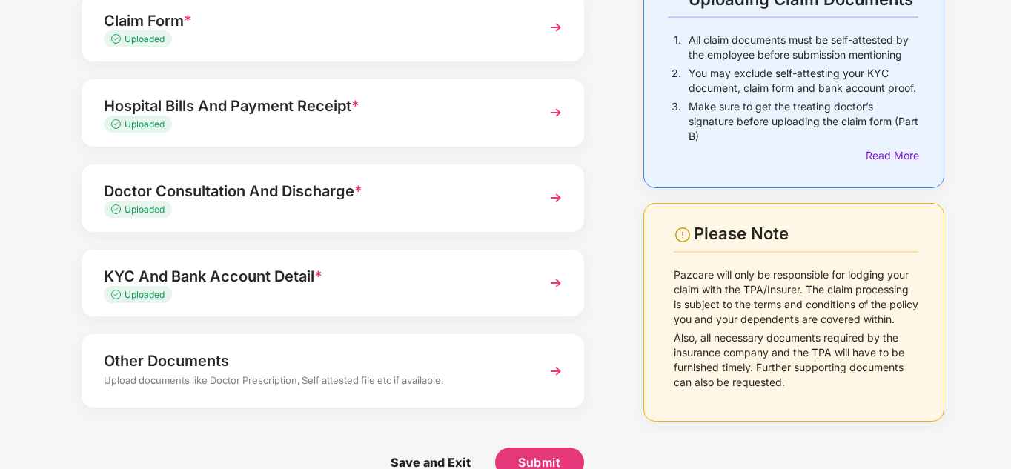
scroll to position [119, 0]
click at [540, 455] on span "Submit" at bounding box center [539, 463] width 42 height 16
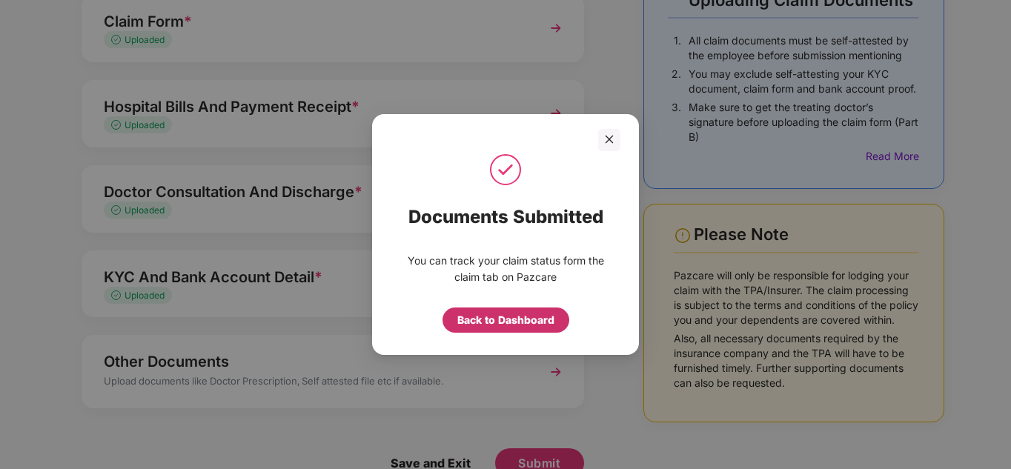
click at [500, 311] on div "Back to Dashboard" at bounding box center [506, 320] width 127 height 25
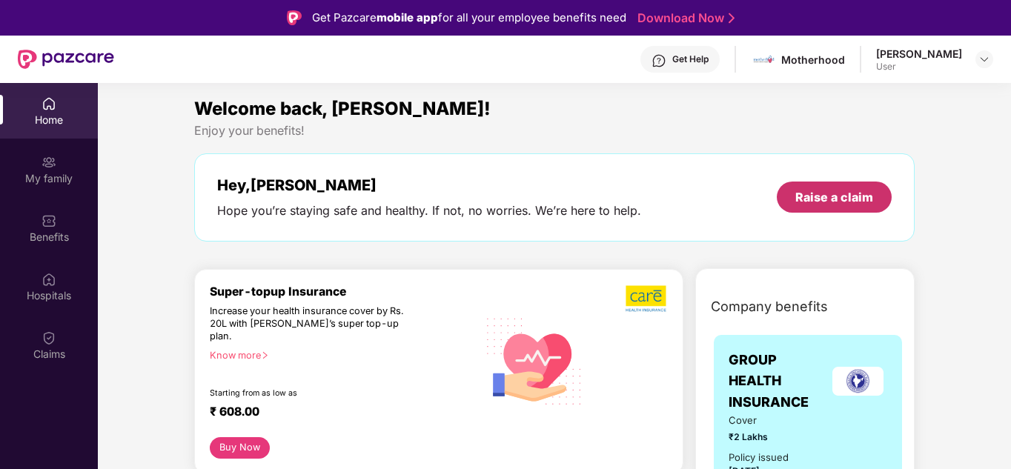
click at [848, 193] on div "Raise a claim" at bounding box center [834, 197] width 78 height 16
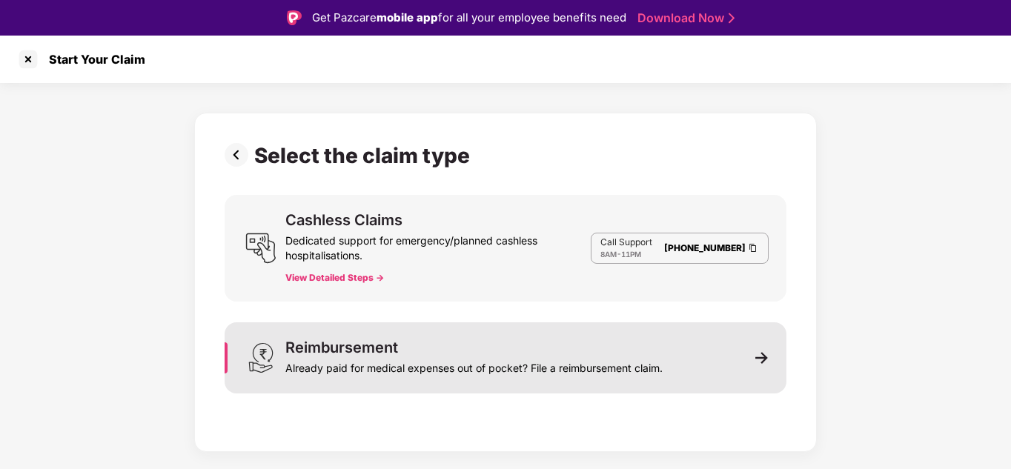
click at [353, 340] on div "Reimbursement" at bounding box center [341, 347] width 113 height 15
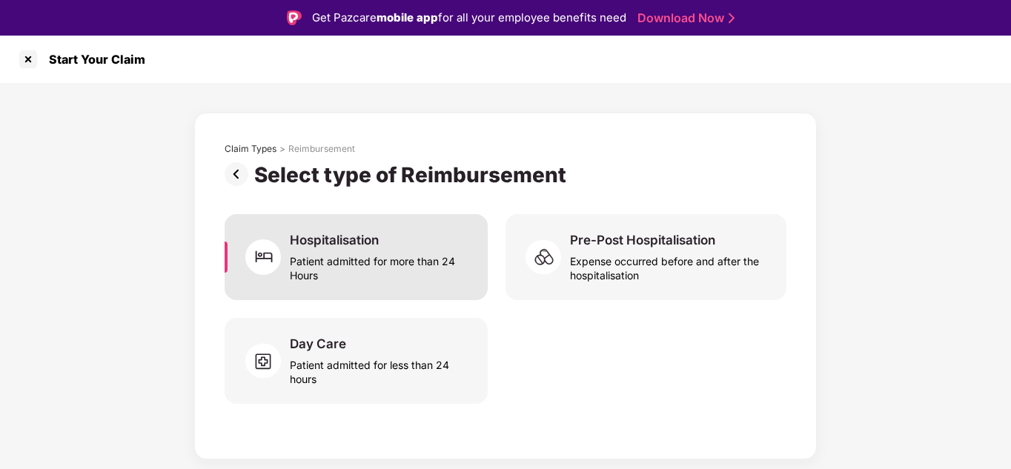
click at [357, 262] on div "Patient admitted for more than 24 Hours" at bounding box center [380, 265] width 180 height 34
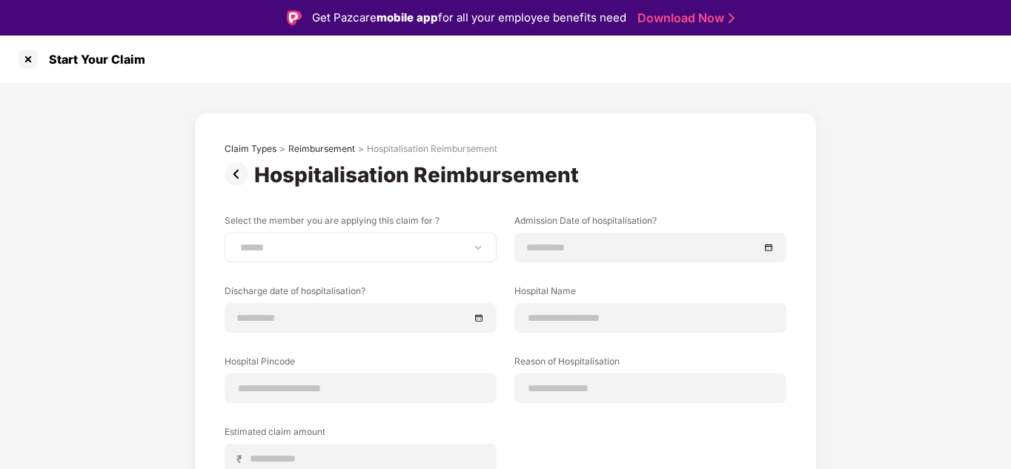
click at [423, 239] on div "**********" at bounding box center [361, 248] width 272 height 30
click at [440, 245] on select "**********" at bounding box center [360, 248] width 247 height 12
select select "**********"
click at [237, 242] on select "**********" at bounding box center [360, 248] width 247 height 12
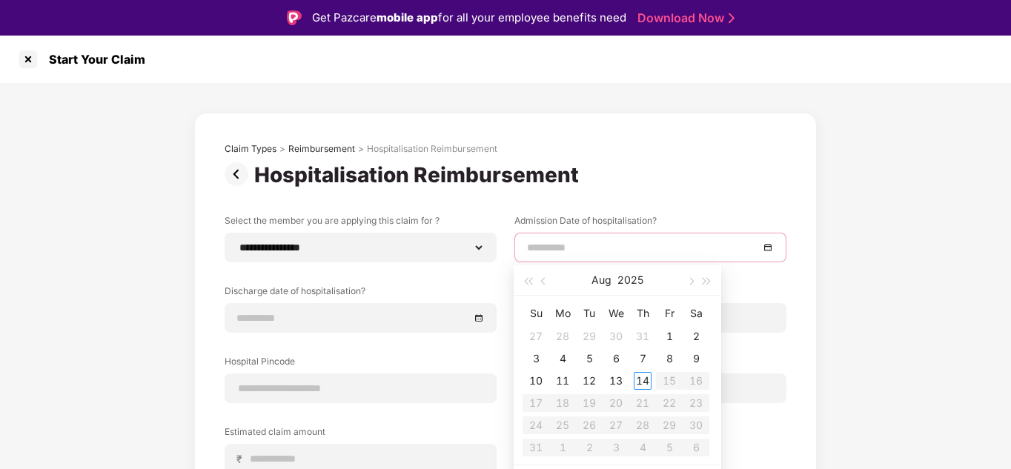
click at [610, 247] on input at bounding box center [643, 247] width 232 height 16
type input "**********"
click at [642, 358] on div "7" at bounding box center [643, 359] width 18 height 18
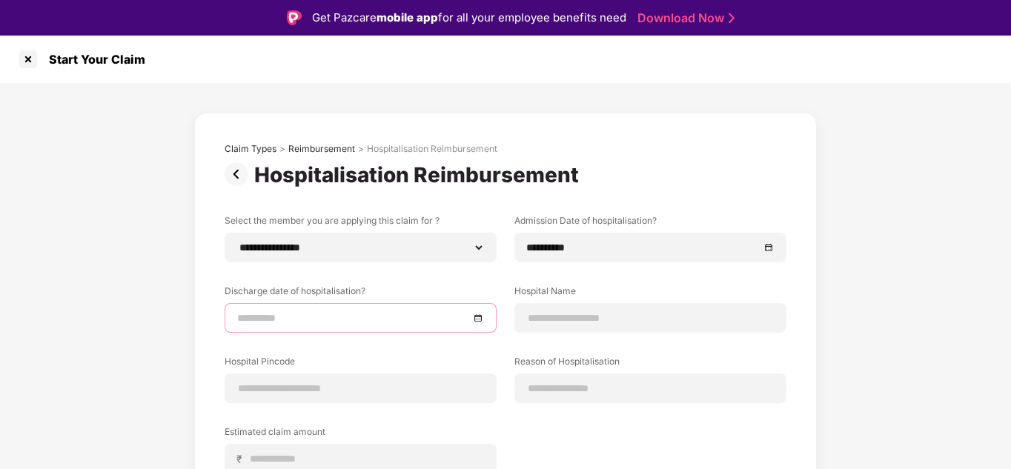
click at [412, 314] on input at bounding box center [353, 318] width 232 height 16
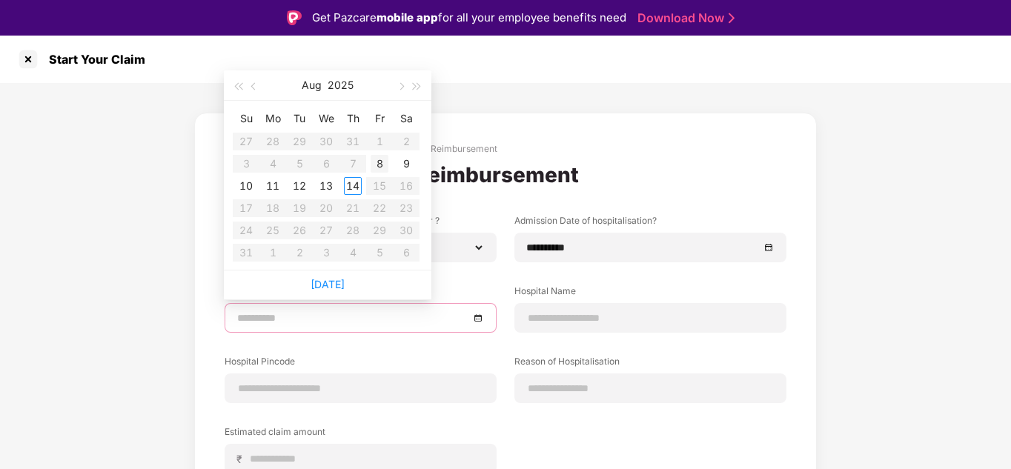
type input "**********"
click at [380, 165] on div "8" at bounding box center [380, 164] width 18 height 18
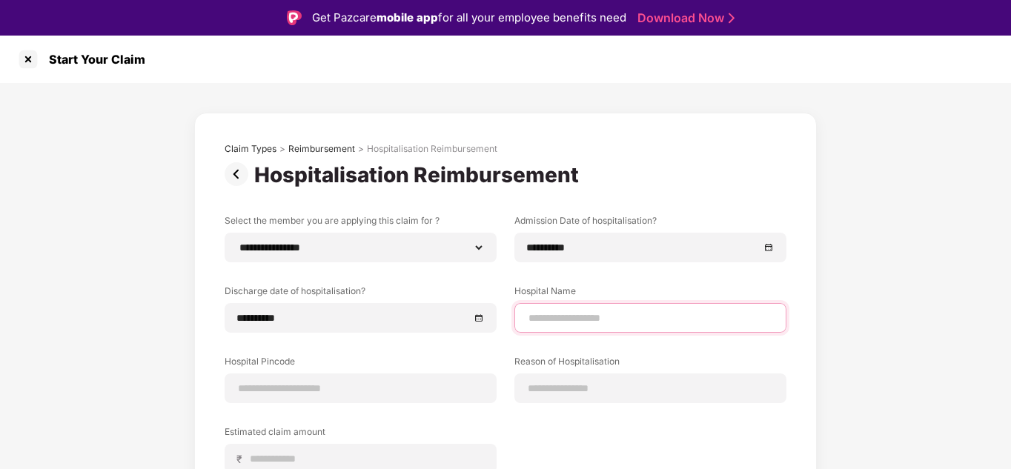
click at [563, 311] on input at bounding box center [650, 319] width 247 height 16
type input "**********"
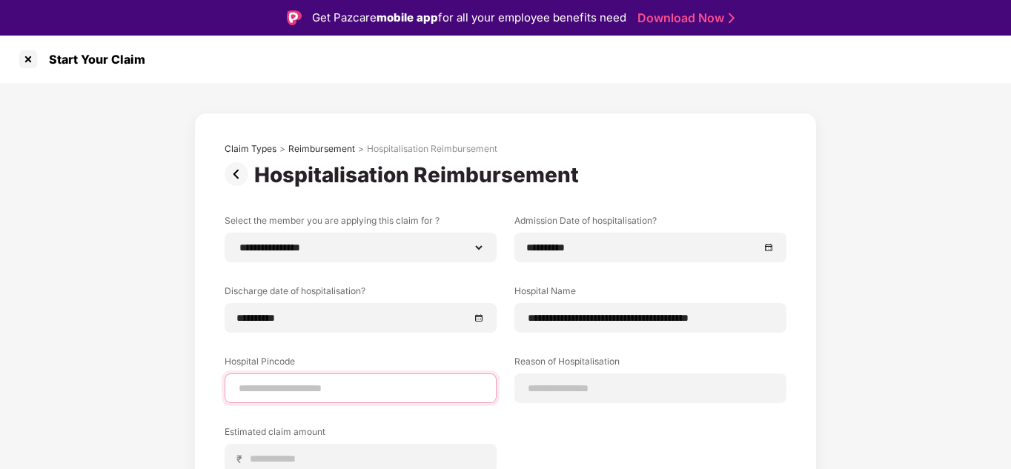
click at [341, 389] on input at bounding box center [360, 389] width 247 height 16
type input "******"
select select "******"
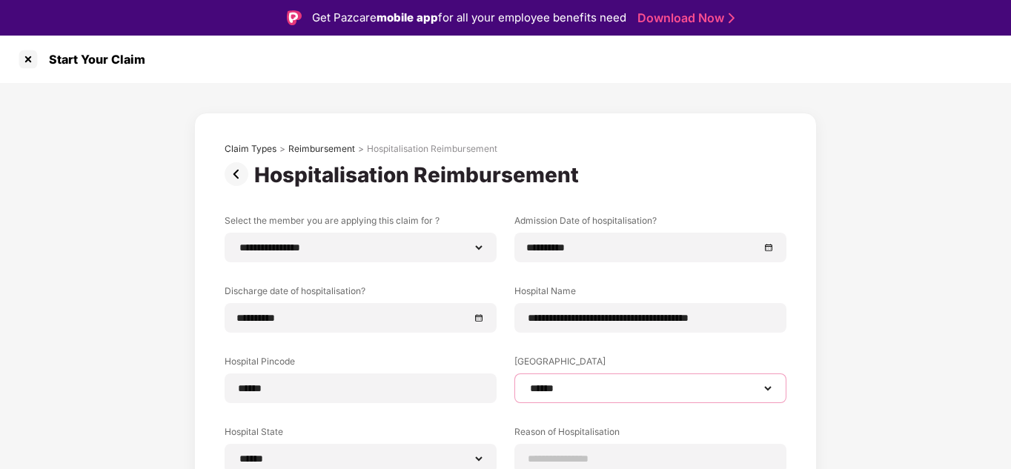
click at [636, 385] on select "**********" at bounding box center [650, 388] width 247 height 12
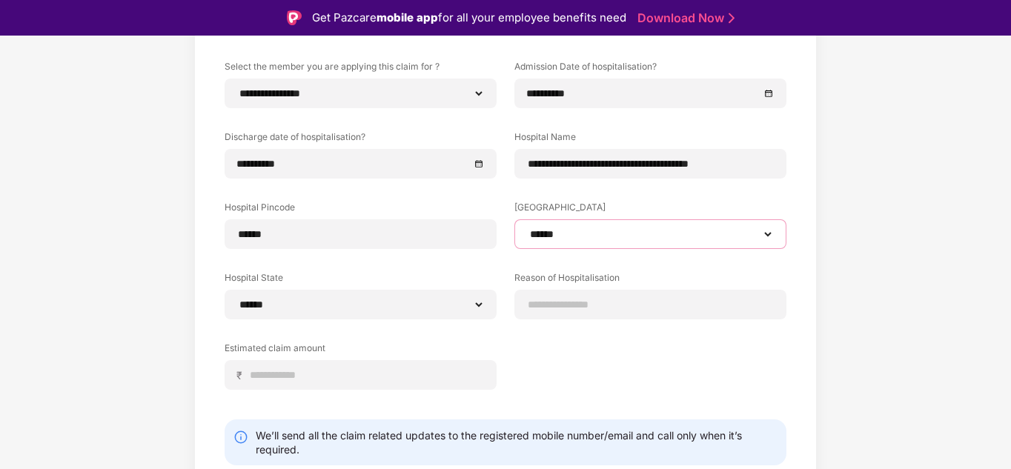
scroll to position [155, 0]
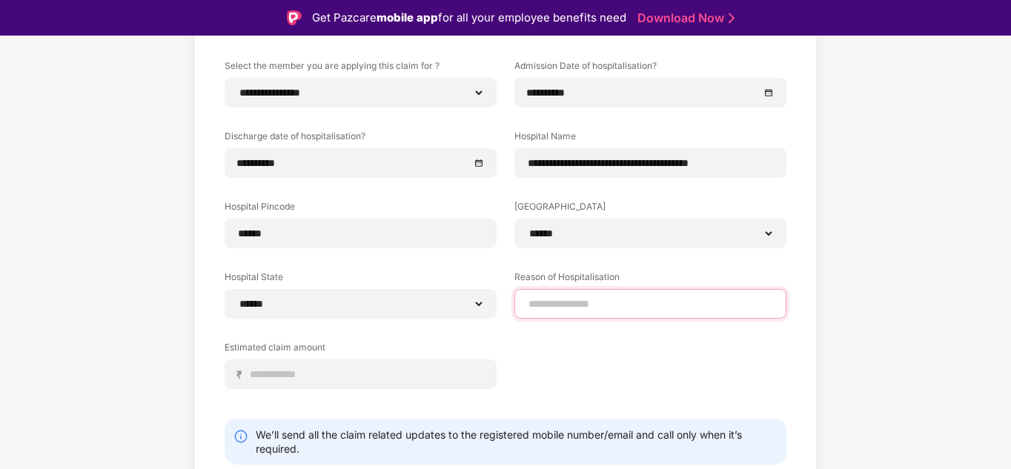
click at [546, 300] on input at bounding box center [650, 305] width 247 height 16
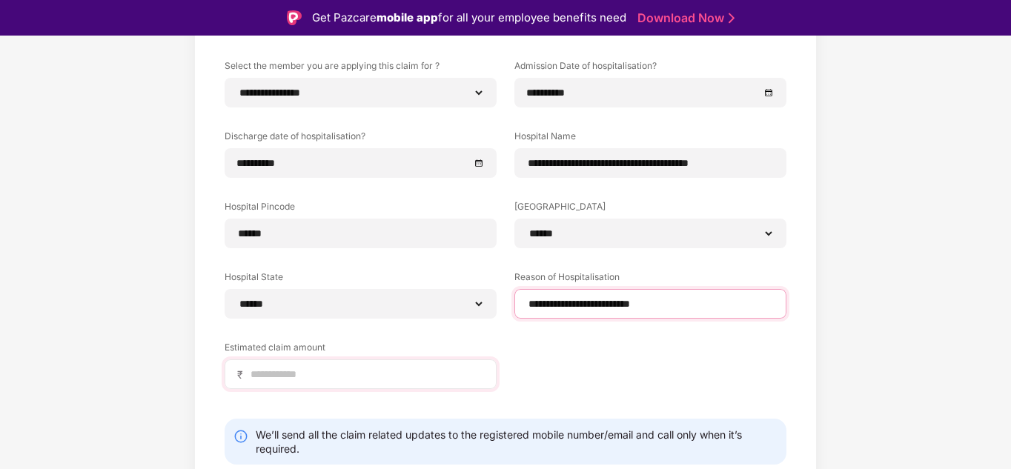
type input "**********"
click at [304, 377] on input at bounding box center [366, 375] width 235 height 16
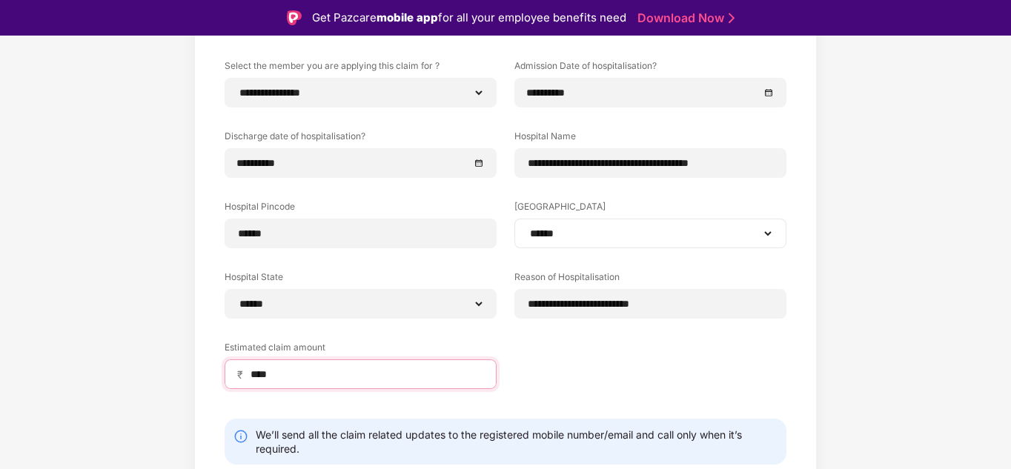
scroll to position [206, 0]
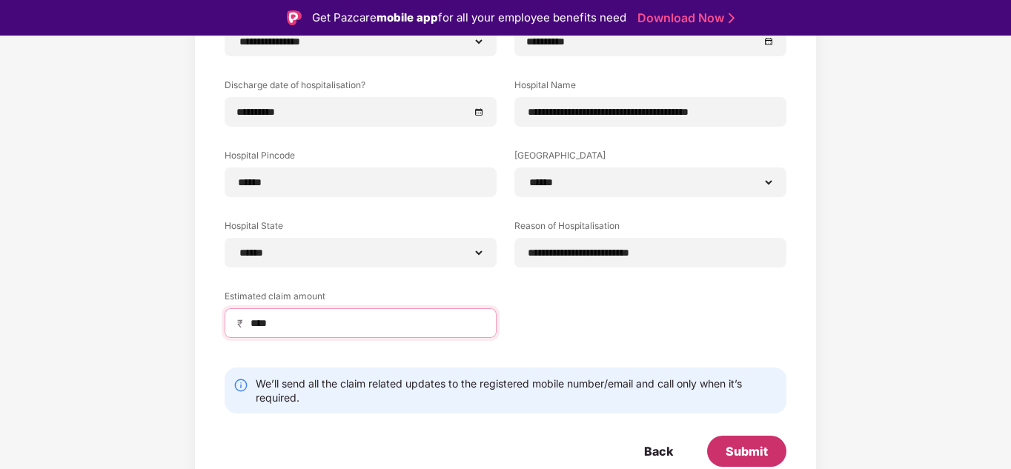
type input "****"
click at [749, 448] on div "Submit" at bounding box center [747, 451] width 42 height 16
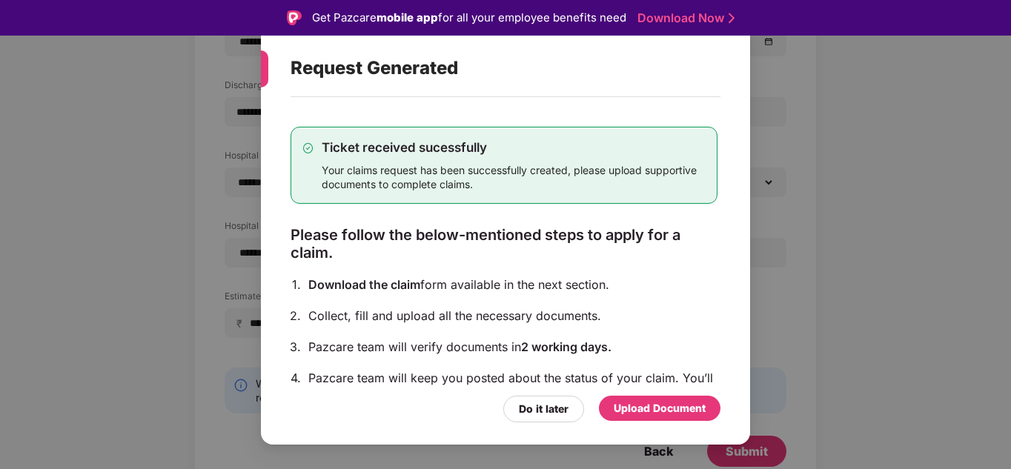
click at [663, 399] on div "Upload Document" at bounding box center [660, 408] width 122 height 25
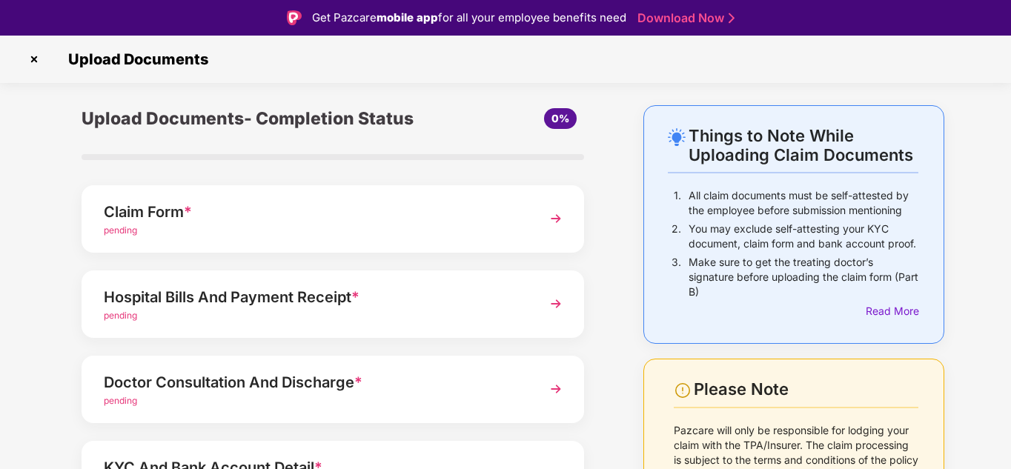
click at [430, 225] on div "pending" at bounding box center [314, 231] width 420 height 14
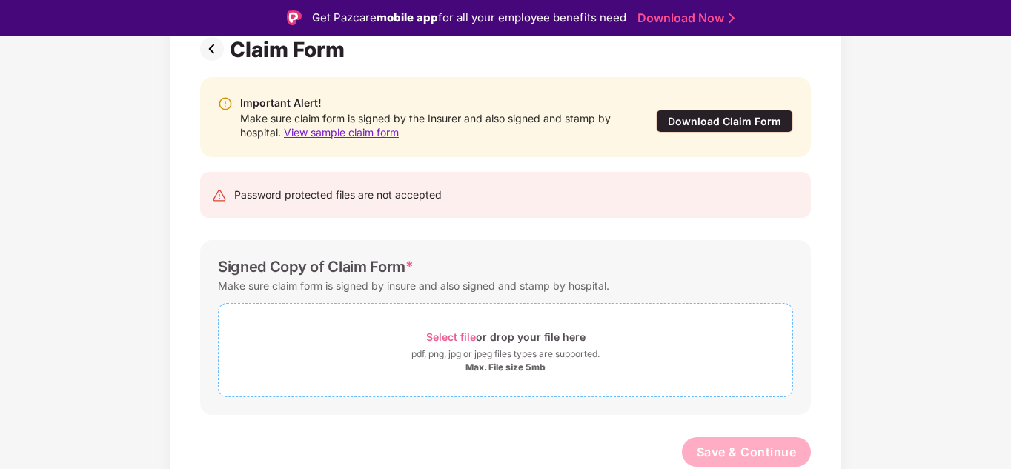
scroll to position [36, 0]
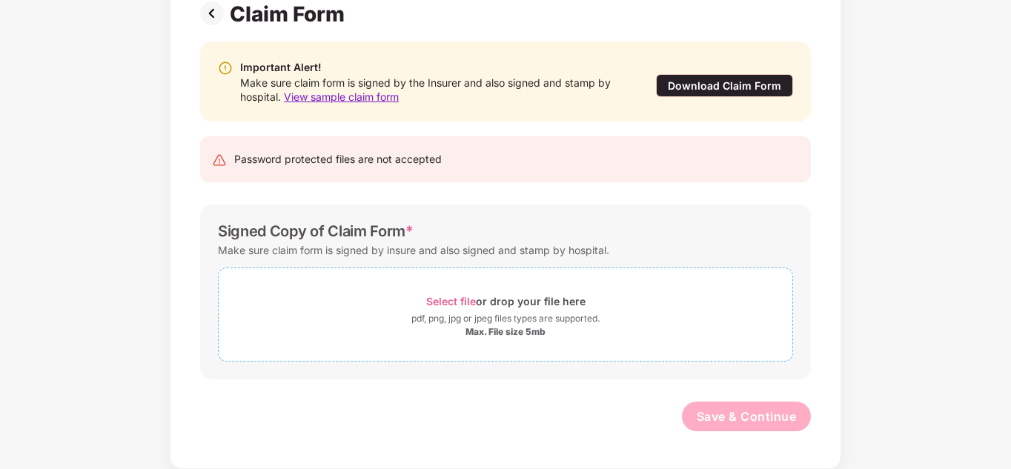
click at [456, 325] on div "pdf, png, jpg or jpeg files types are supported." at bounding box center [505, 318] width 188 height 15
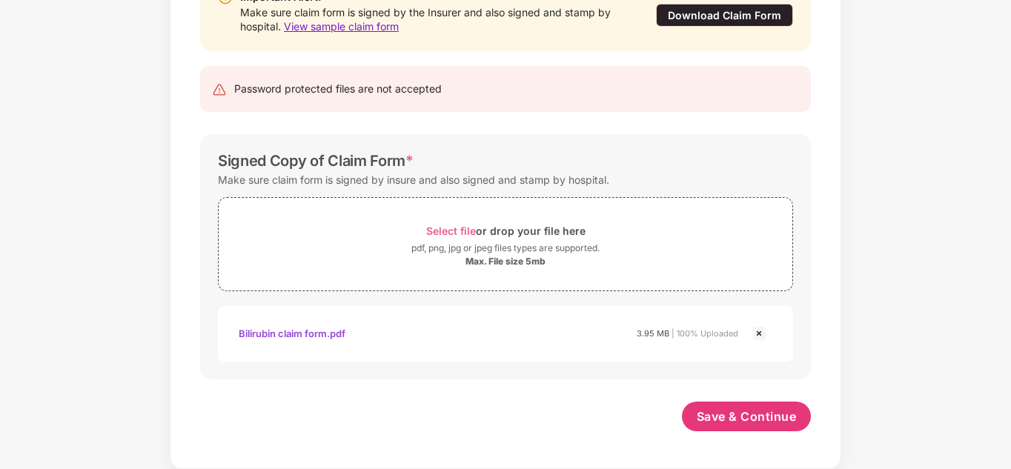
scroll to position [188, 0]
click at [752, 408] on span "Save & Continue" at bounding box center [747, 416] width 100 height 16
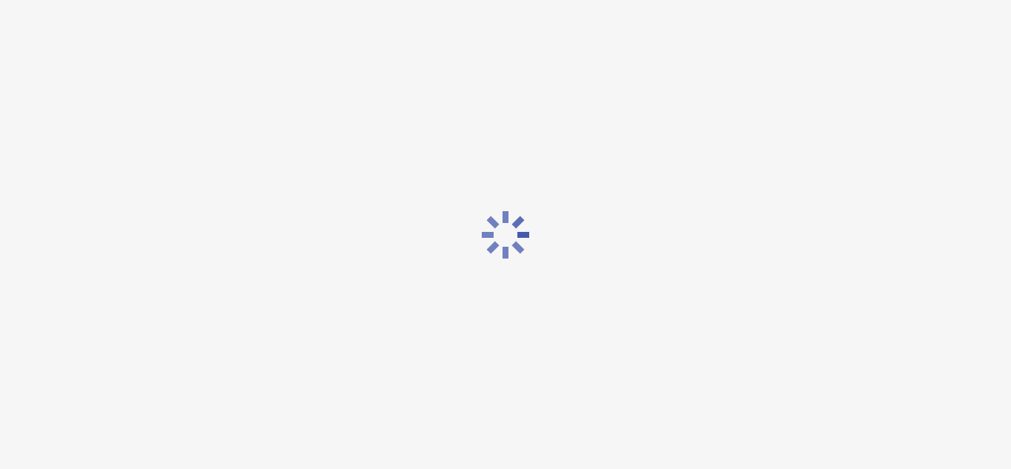
scroll to position [0, 0]
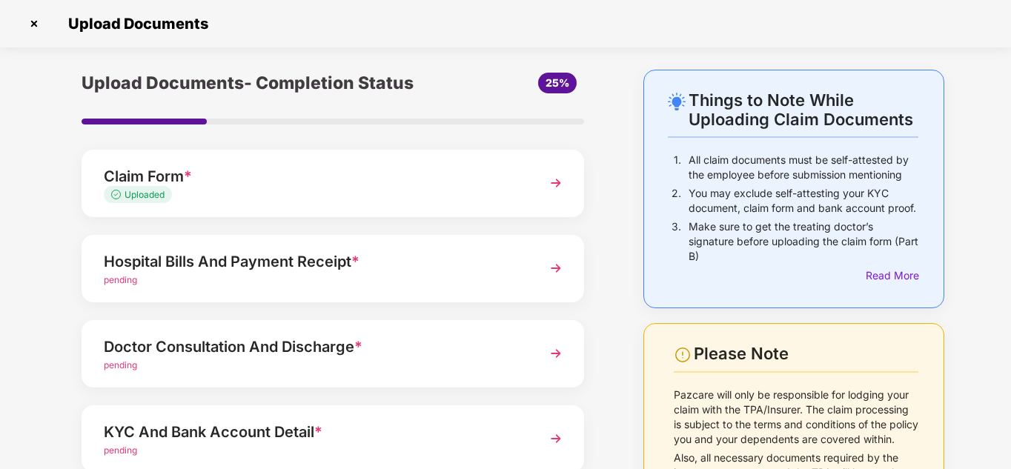
click at [286, 259] on div "Hospital Bills And Payment Receipt *" at bounding box center [314, 262] width 420 height 24
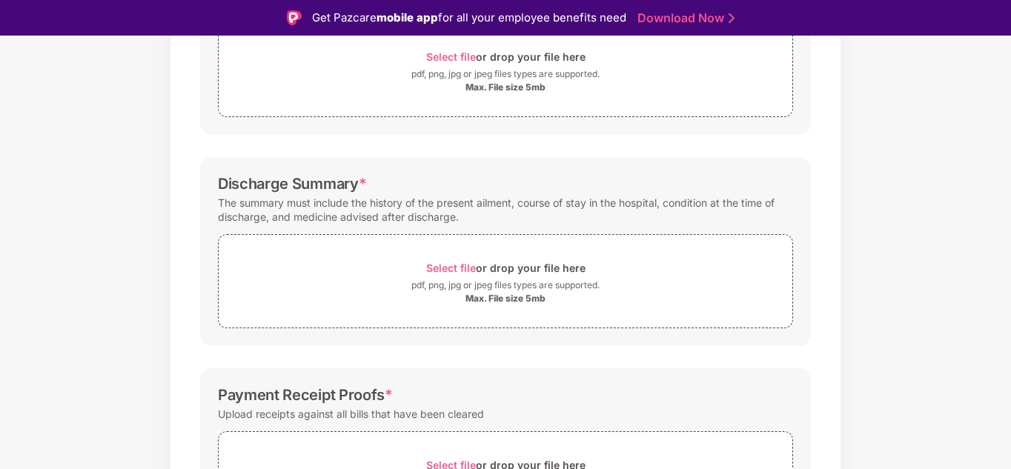
scroll to position [265, 0]
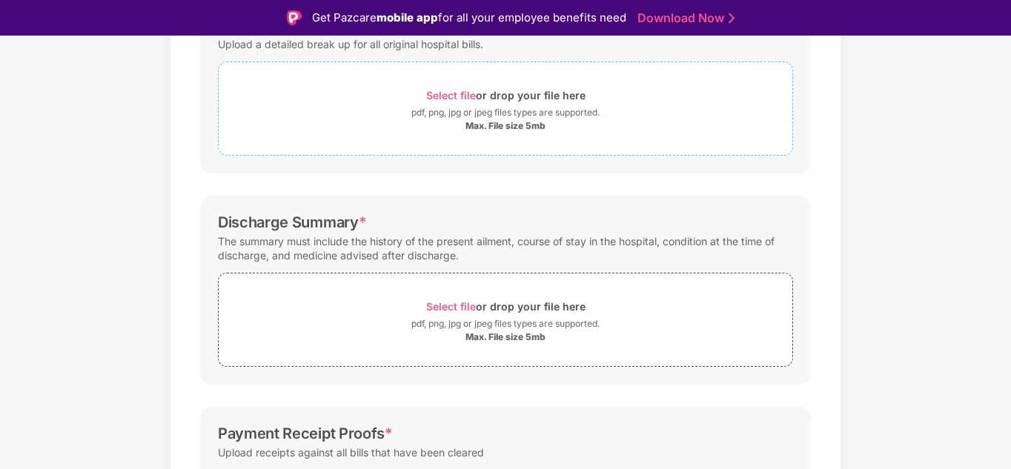
click at [515, 106] on div "pdf, png, jpg or jpeg files types are supported." at bounding box center [505, 112] width 188 height 15
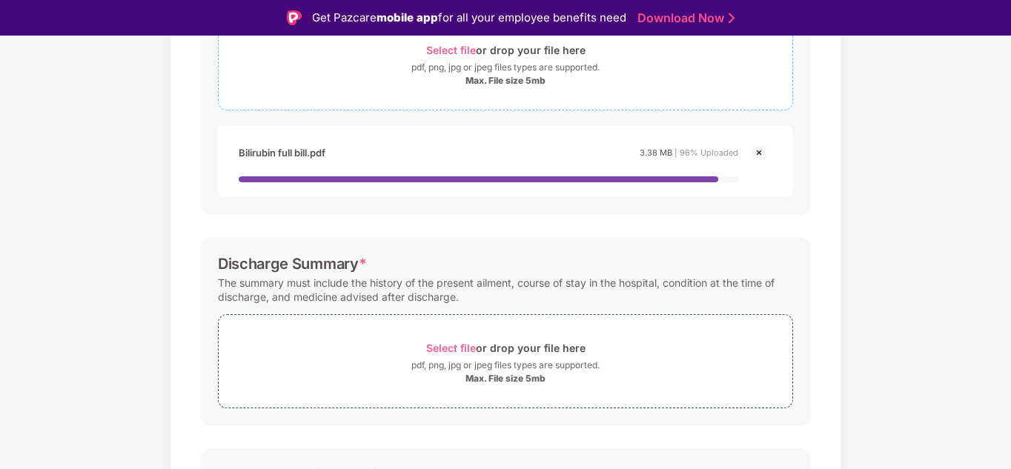
scroll to position [327, 0]
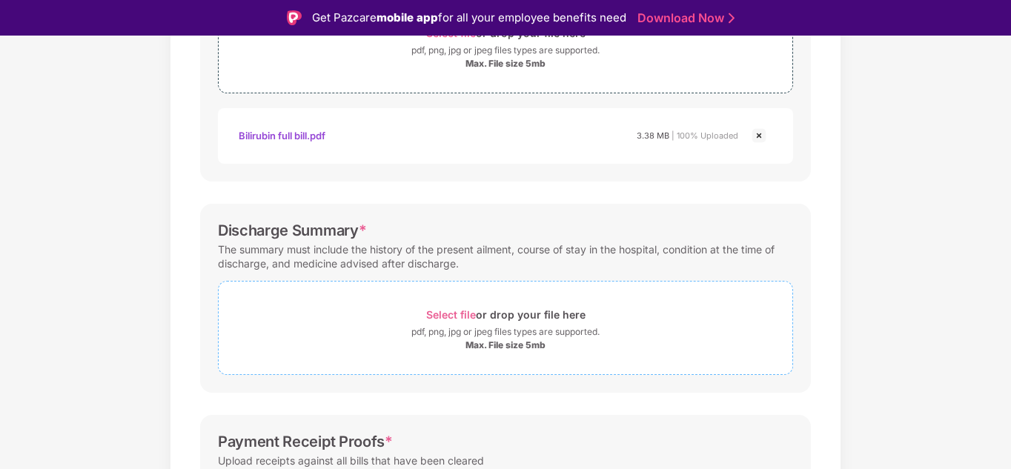
click at [480, 309] on div "Select file or drop your file here" at bounding box center [505, 315] width 159 height 20
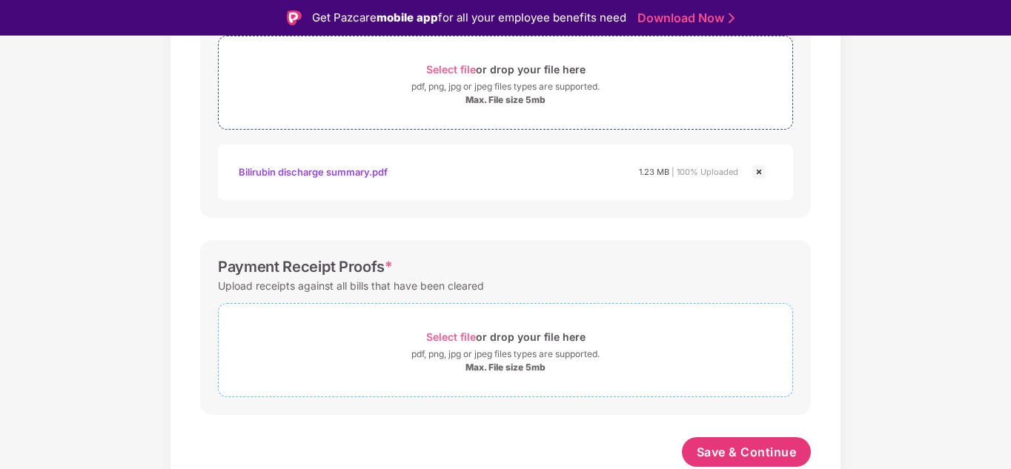
scroll to position [572, 0]
click at [405, 347] on div "pdf, png, jpg or jpeg files types are supported." at bounding box center [506, 354] width 574 height 15
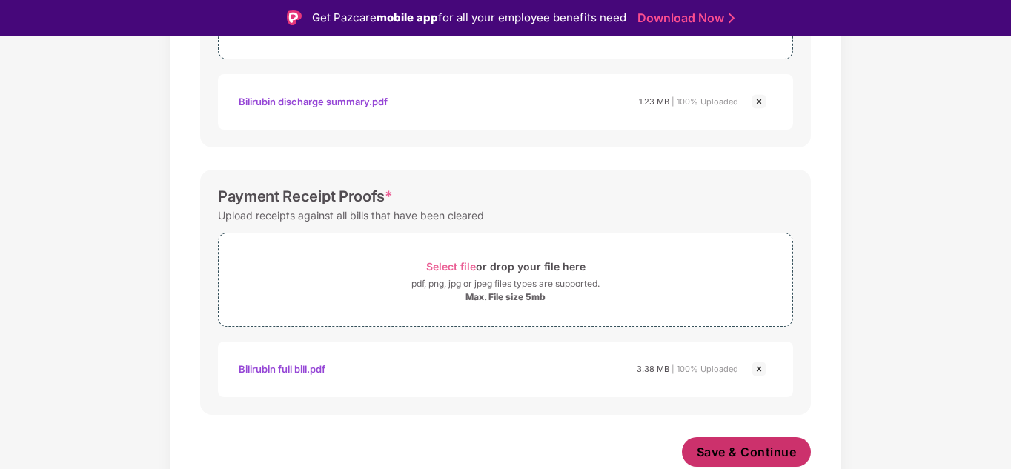
scroll to position [643, 0]
click at [754, 448] on span "Save & Continue" at bounding box center [747, 452] width 100 height 16
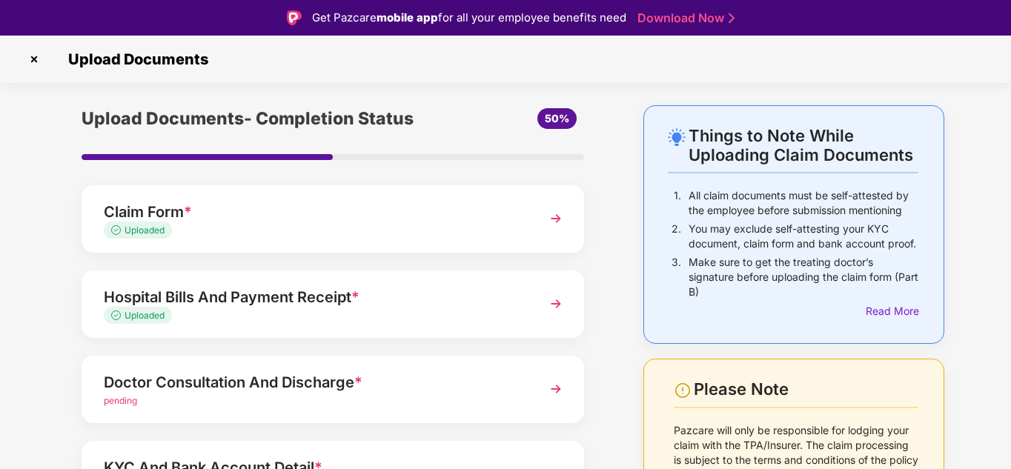
scroll to position [186, 0]
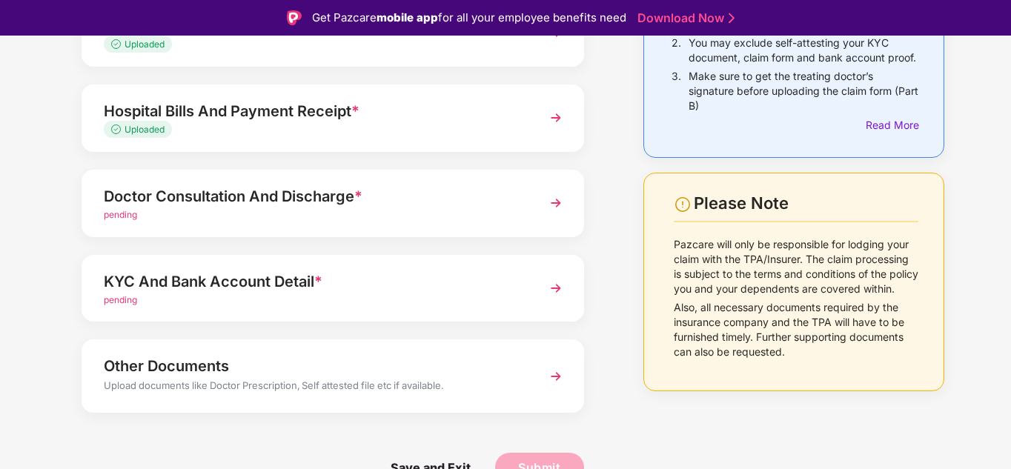
click at [306, 201] on div "Doctor Consultation And Discharge *" at bounding box center [314, 197] width 420 height 24
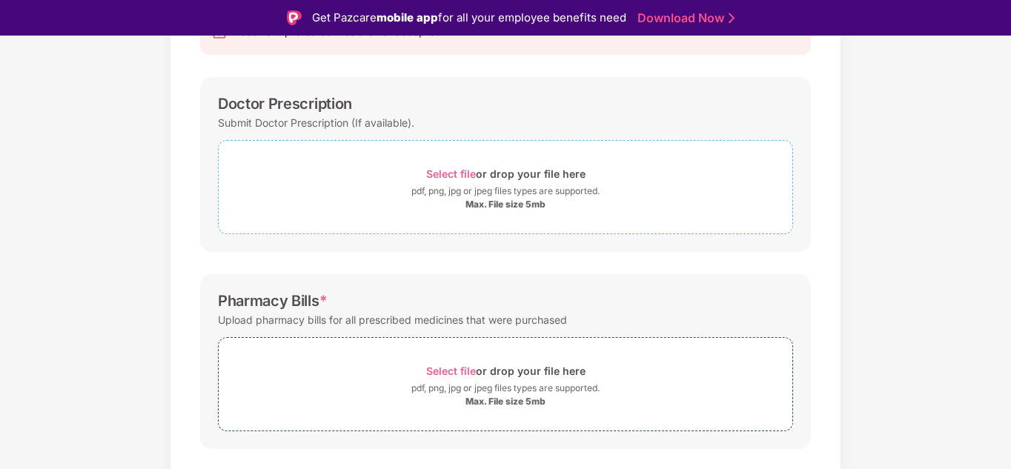
click at [372, 196] on div "pdf, png, jpg or jpeg files types are supported." at bounding box center [506, 191] width 574 height 15
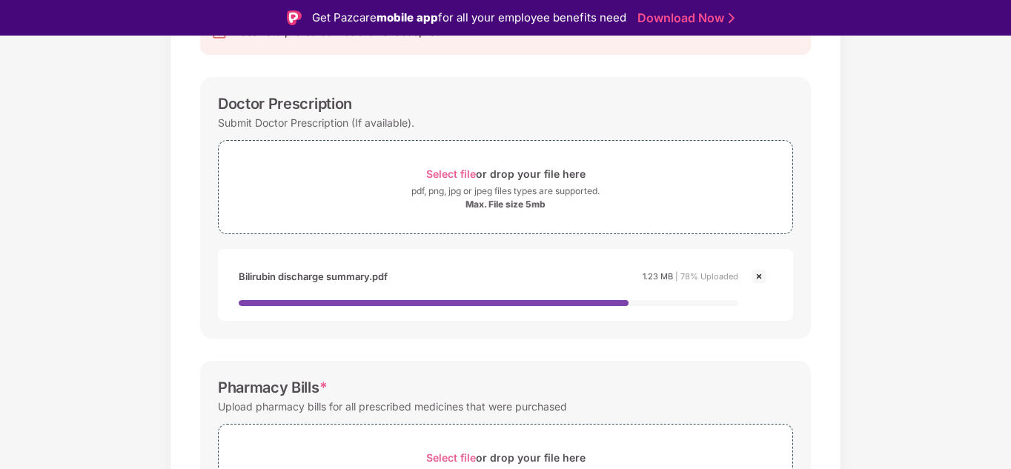
scroll to position [416, 0]
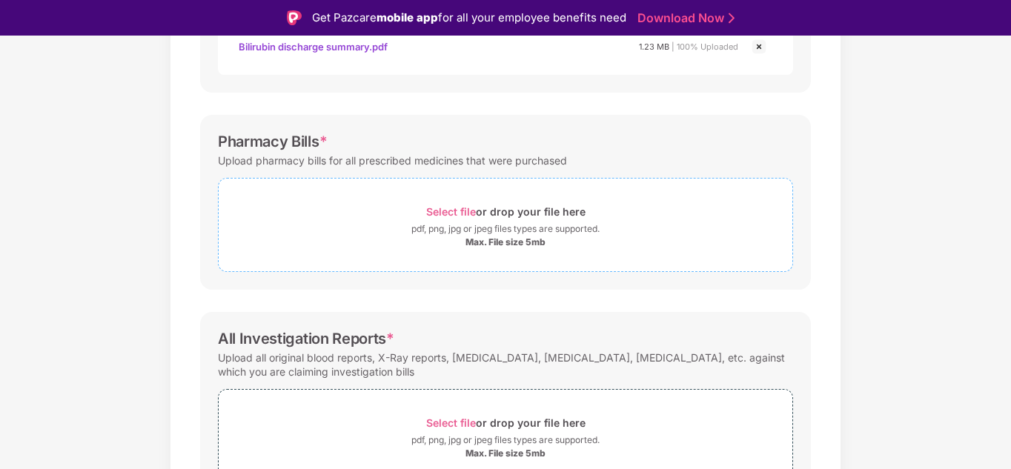
click at [423, 237] on div "Select file or drop your file here pdf, png, jpg or jpeg files types are suppor…" at bounding box center [506, 225] width 574 height 47
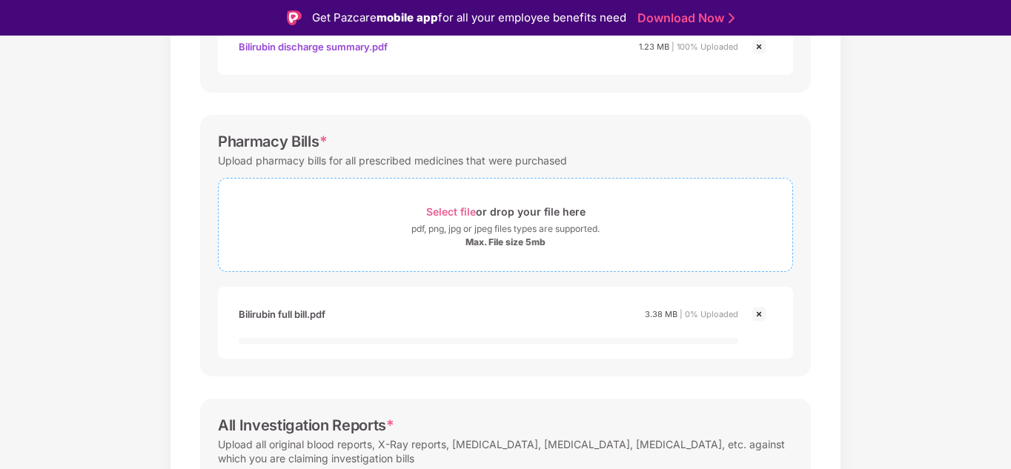
scroll to position [589, 0]
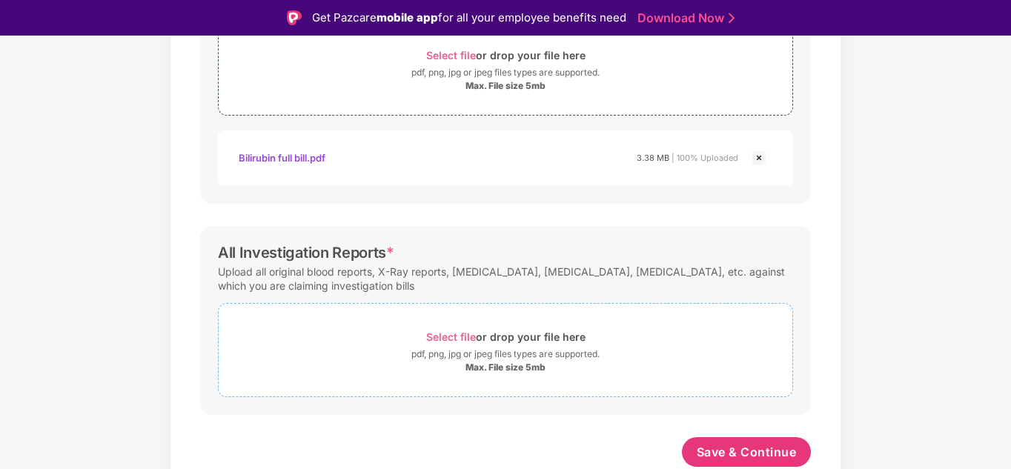
click at [477, 351] on div "pdf, png, jpg or jpeg files types are supported." at bounding box center [505, 354] width 188 height 15
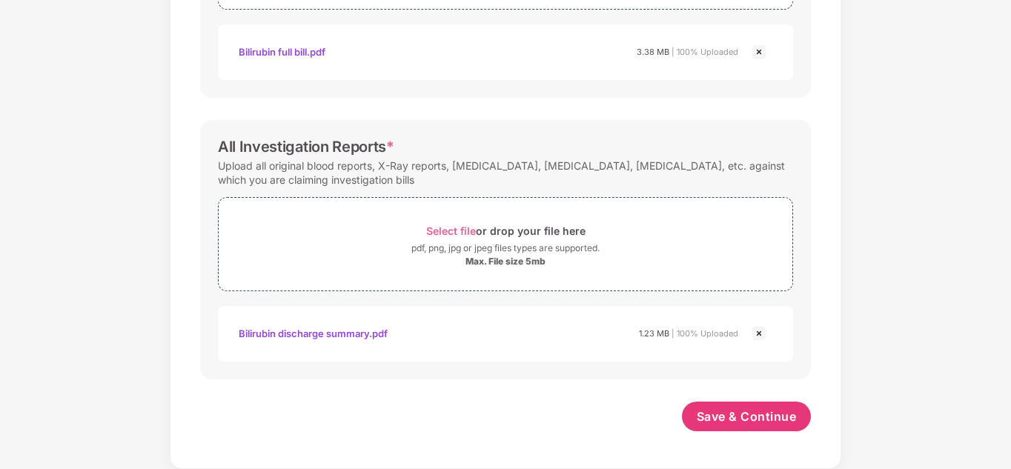
scroll to position [643, 0]
click at [761, 423] on span "Save & Continue" at bounding box center [747, 416] width 100 height 16
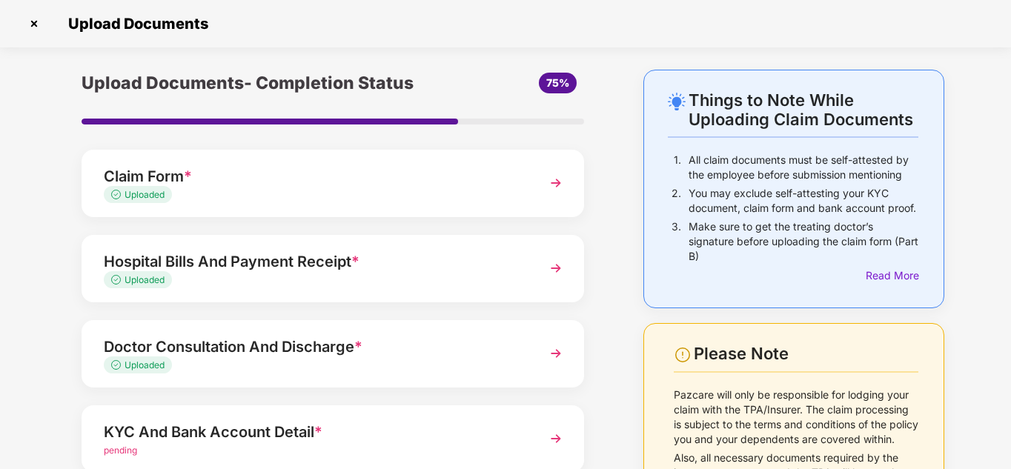
scroll to position [186, 0]
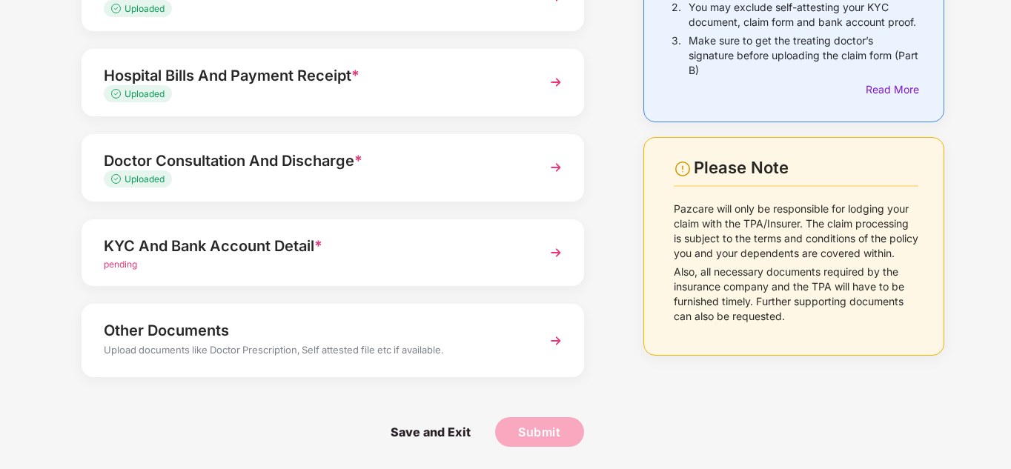
click at [242, 265] on div "pending" at bounding box center [314, 265] width 420 height 14
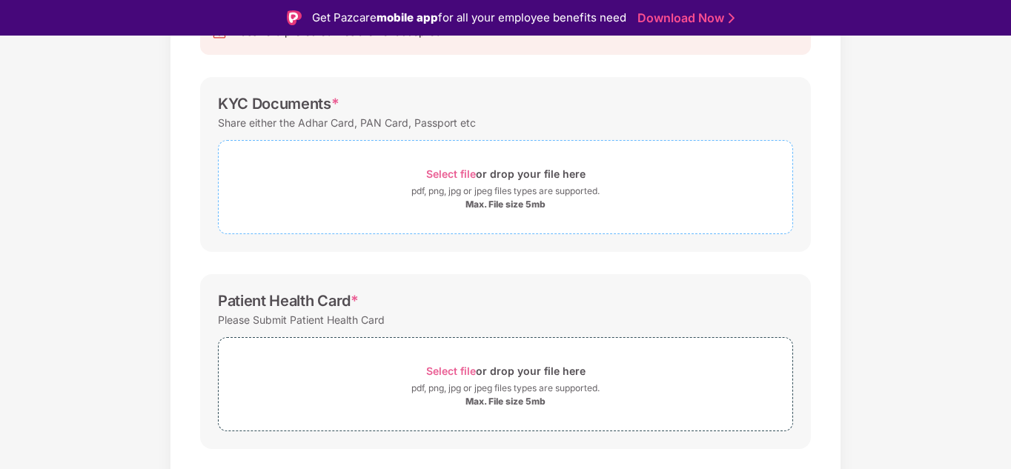
click at [467, 167] on div "Select file or drop your file here" at bounding box center [505, 174] width 159 height 20
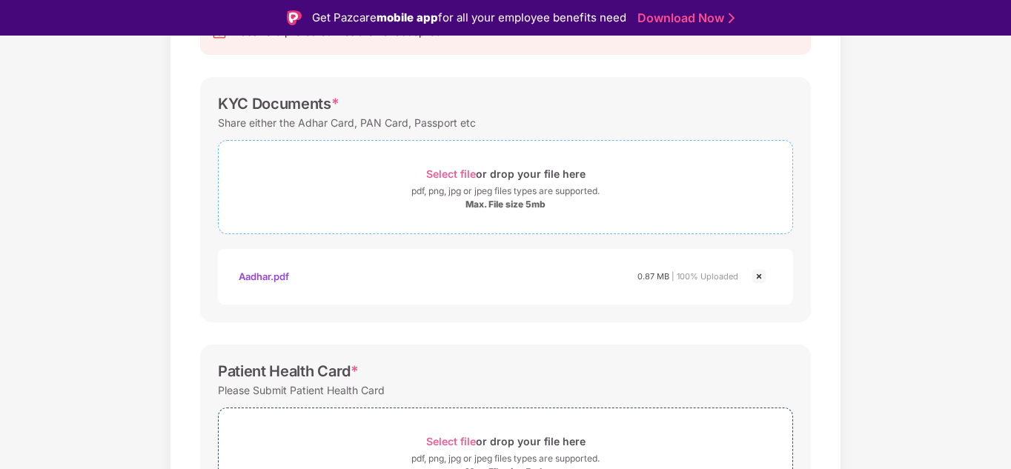
scroll to position [370, 0]
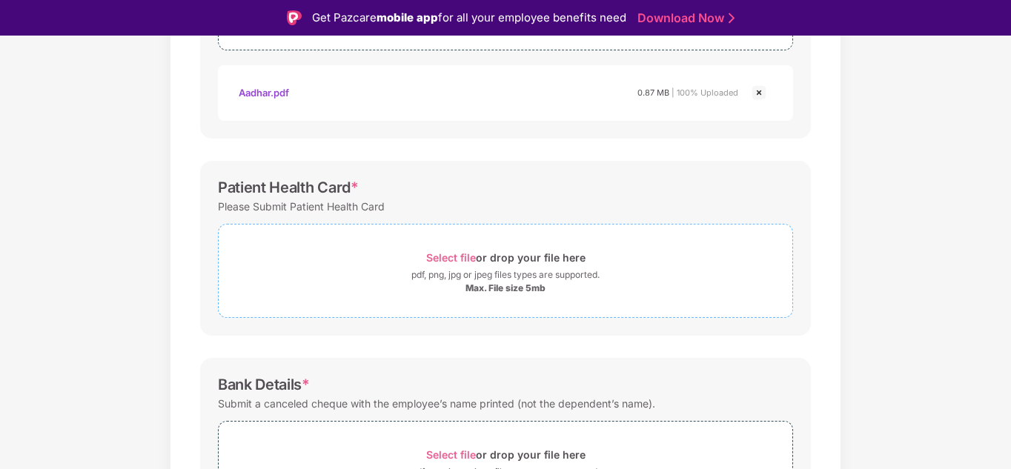
click at [328, 248] on div "Select file or drop your file here" at bounding box center [506, 258] width 574 height 20
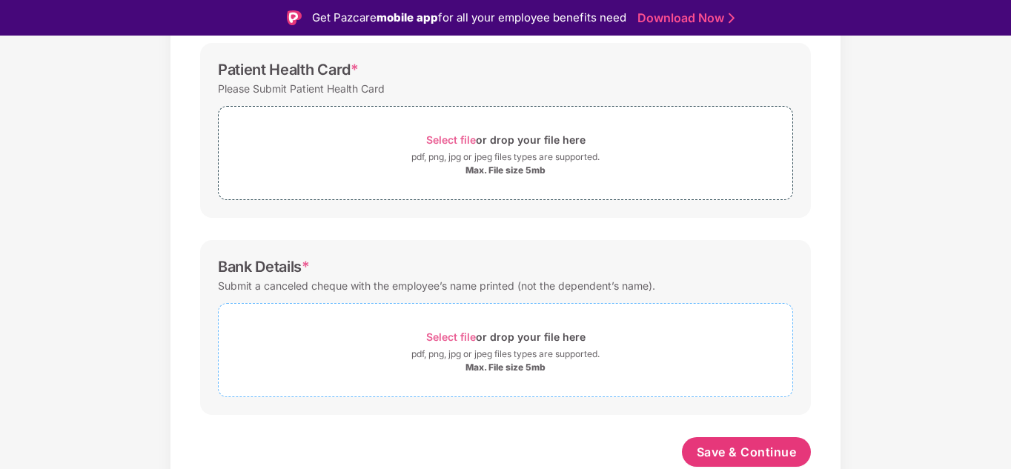
click at [347, 347] on div "pdf, png, jpg or jpeg files types are supported." at bounding box center [506, 354] width 574 height 15
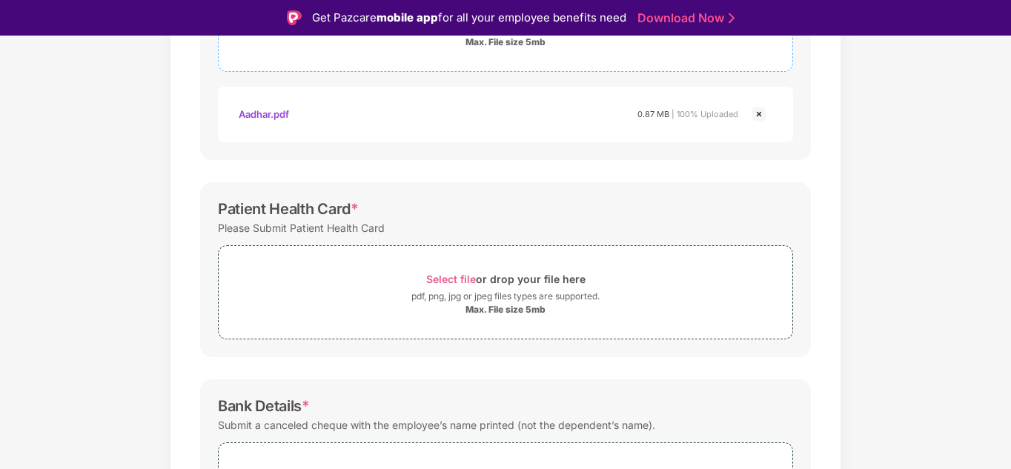
scroll to position [349, 0]
click at [451, 284] on span "Select file" at bounding box center [451, 278] width 50 height 13
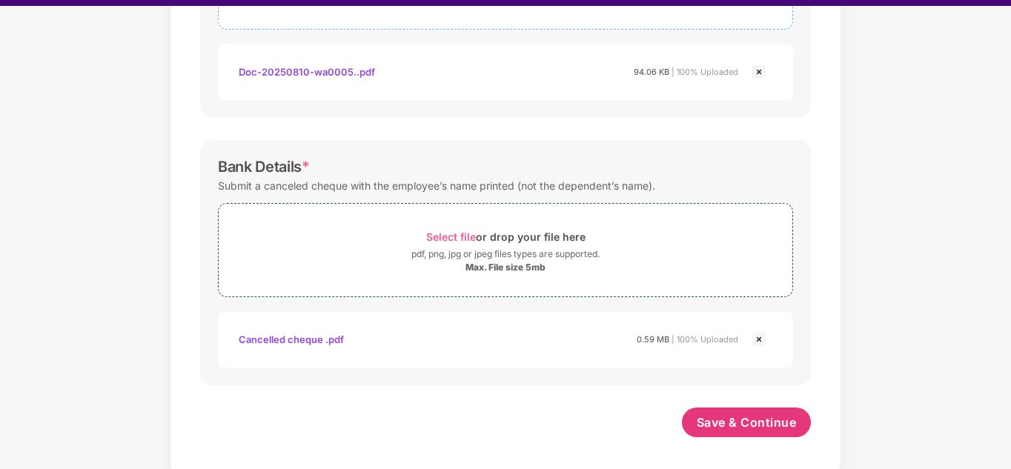
scroll to position [35, 0]
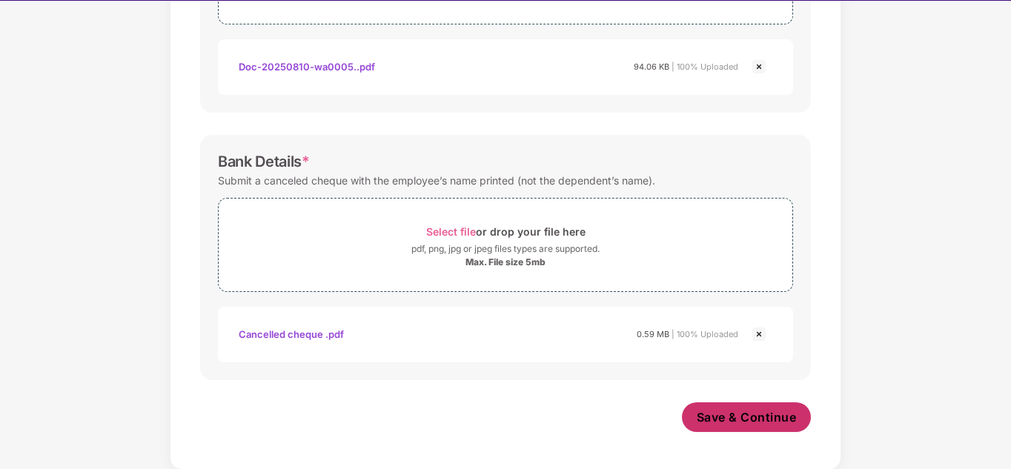
click at [726, 422] on span "Save & Continue" at bounding box center [747, 417] width 100 height 16
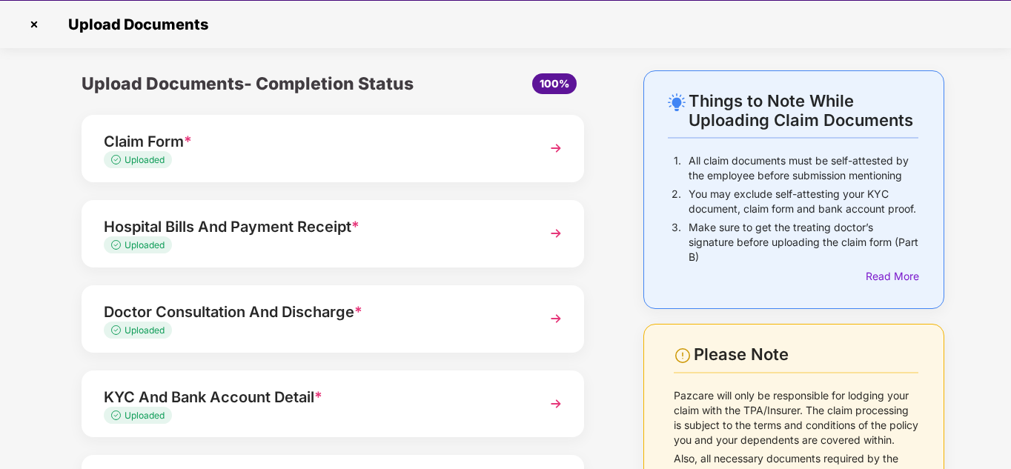
scroll to position [150, 0]
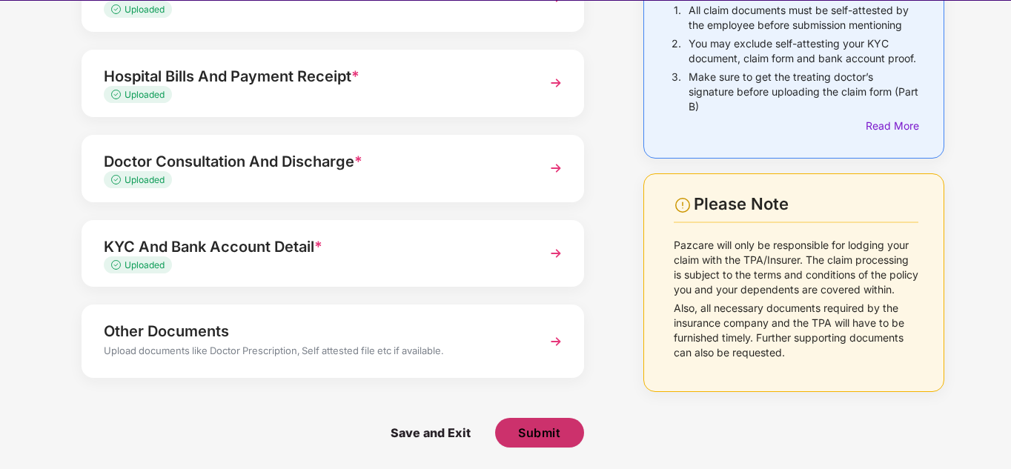
click at [551, 428] on span "Submit" at bounding box center [539, 433] width 42 height 16
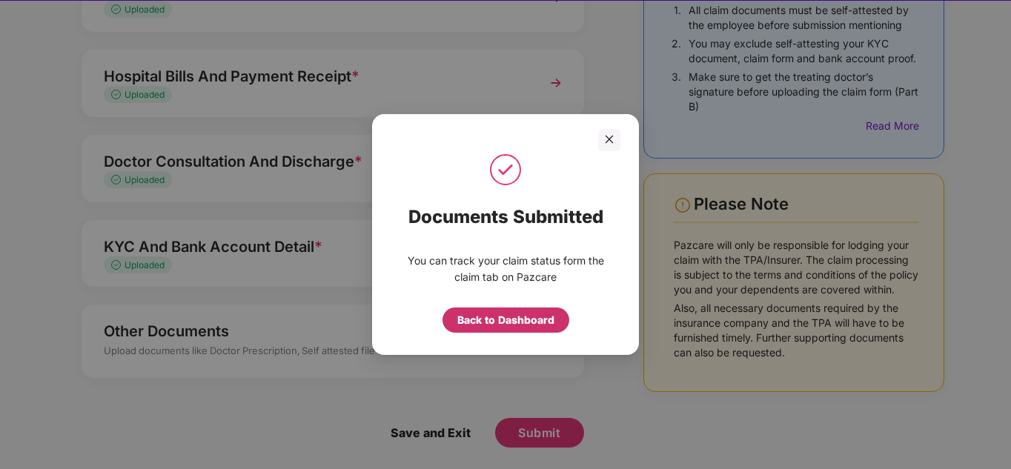
click at [503, 324] on div "Back to Dashboard" at bounding box center [505, 320] width 97 height 16
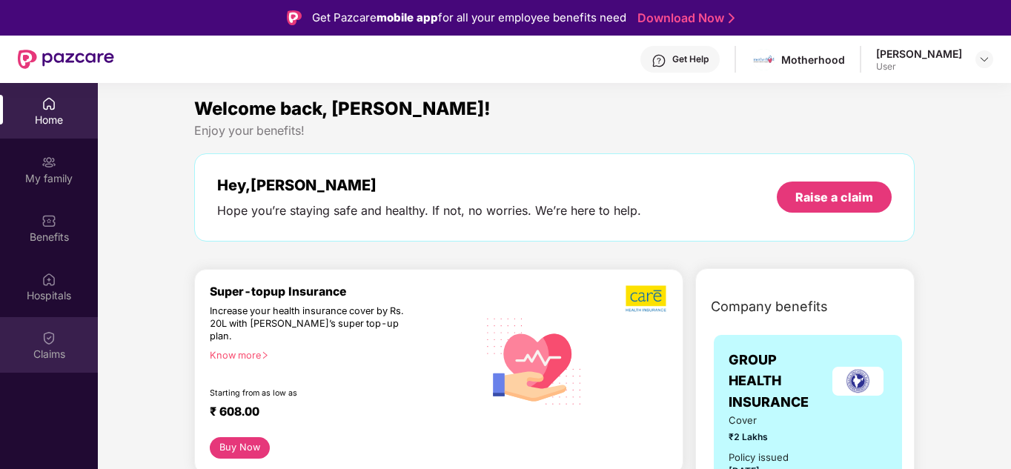
click at [62, 332] on div "Claims" at bounding box center [49, 345] width 98 height 56
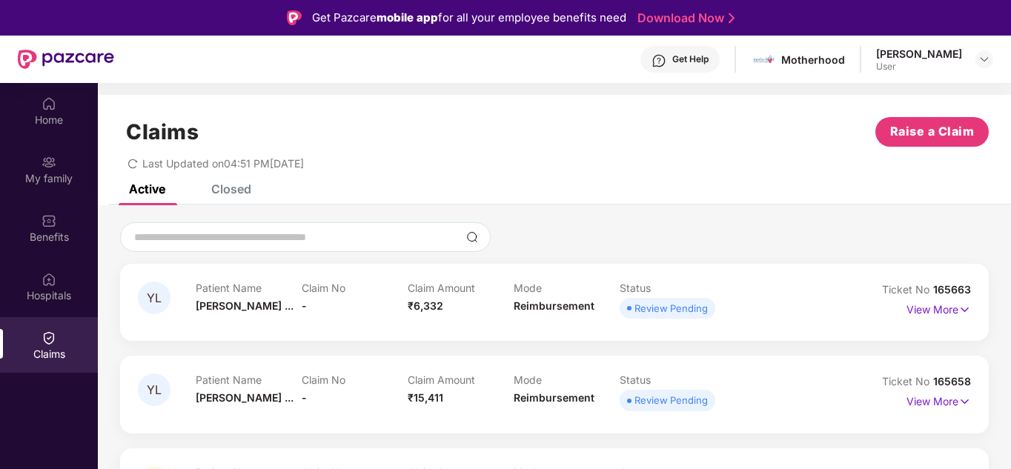
scroll to position [83, 0]
